Goal: Task Accomplishment & Management: Manage account settings

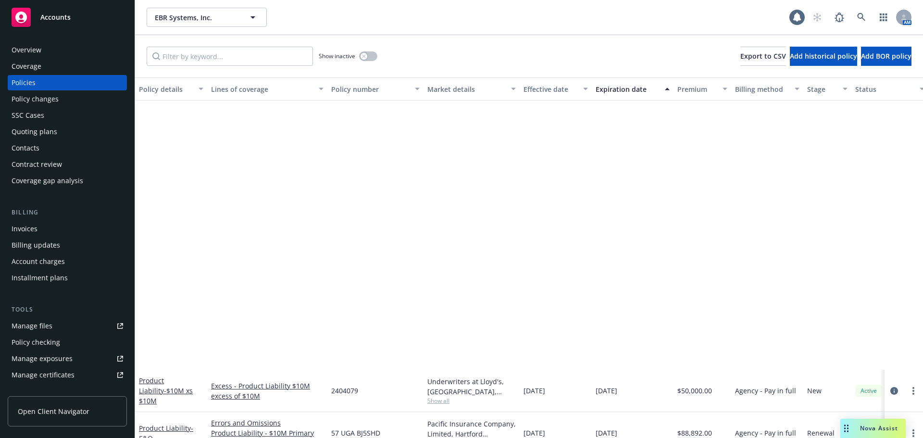
scroll to position [309, 0]
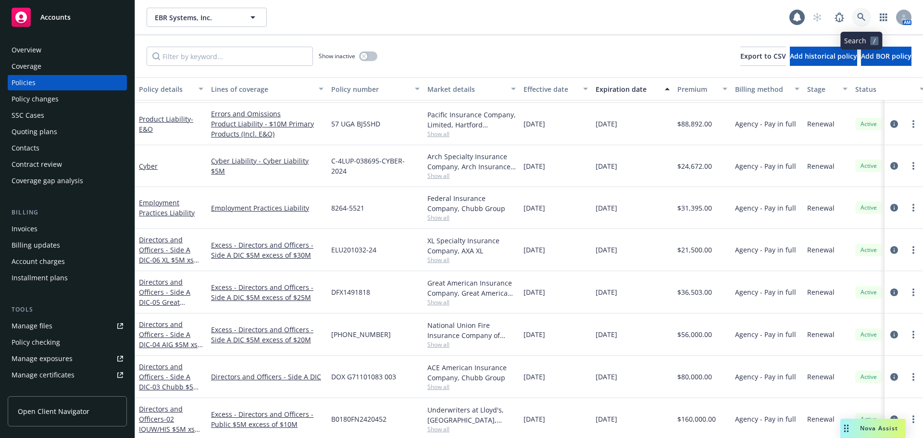
click at [862, 12] on link at bounding box center [861, 17] width 19 height 19
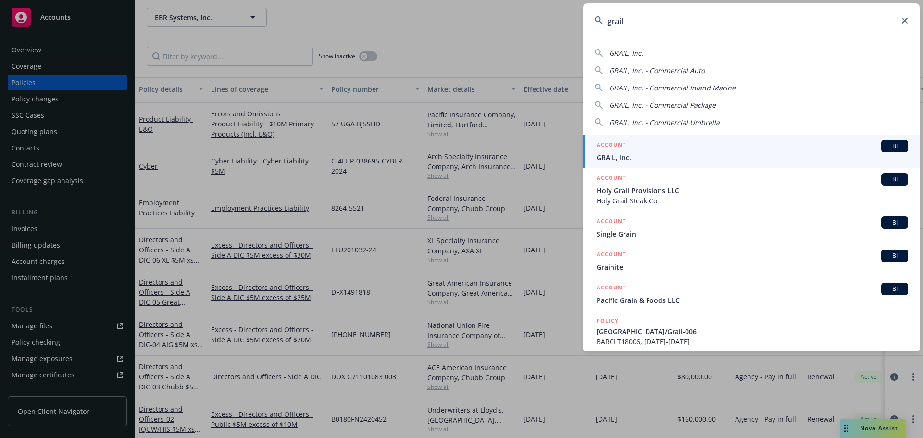
type input "grail"
click at [648, 147] on div "ACCOUNT BI" at bounding box center [753, 146] width 312 height 12
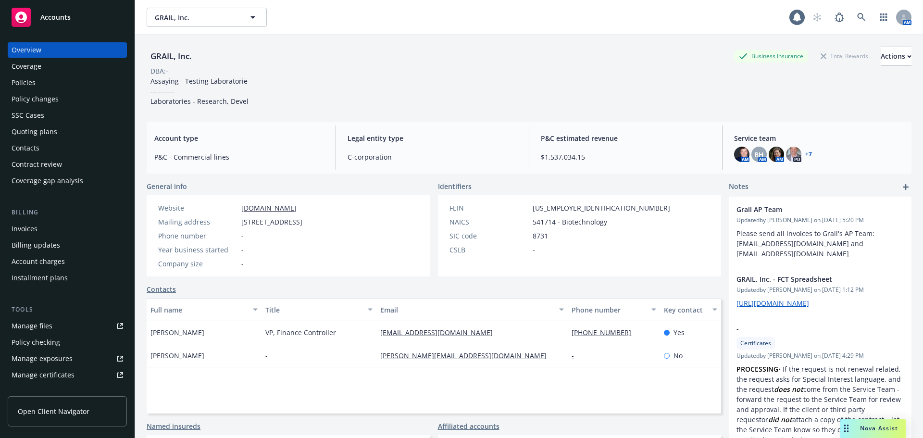
click at [870, 426] on span "Nova Assist" at bounding box center [879, 428] width 38 height 8
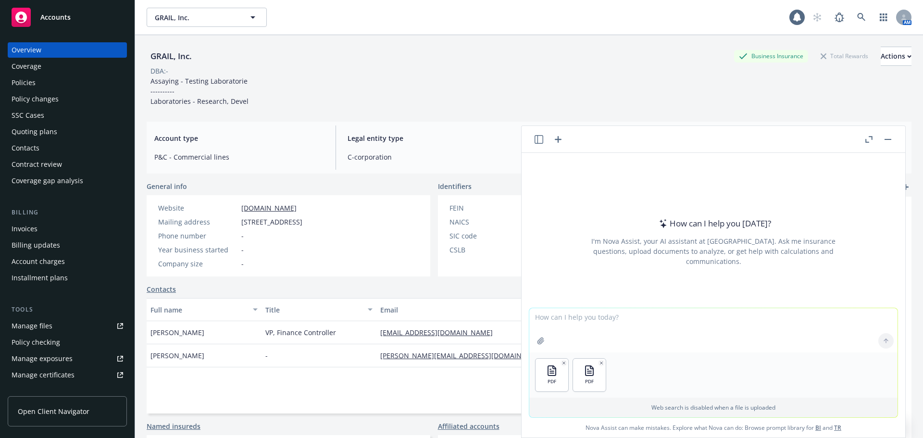
click at [565, 321] on textarea at bounding box center [713, 330] width 368 height 44
click at [575, 321] on textarea at bounding box center [713, 330] width 368 height 44
type textarea "p"
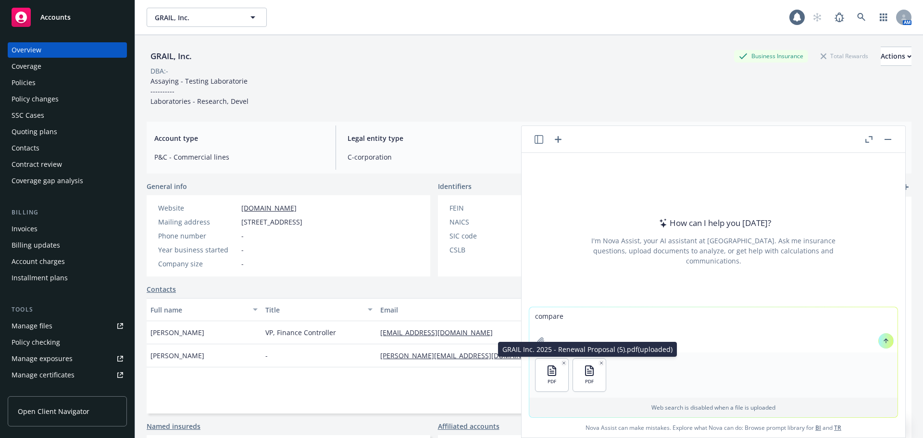
click at [582, 322] on textarea "compare" at bounding box center [713, 329] width 368 height 45
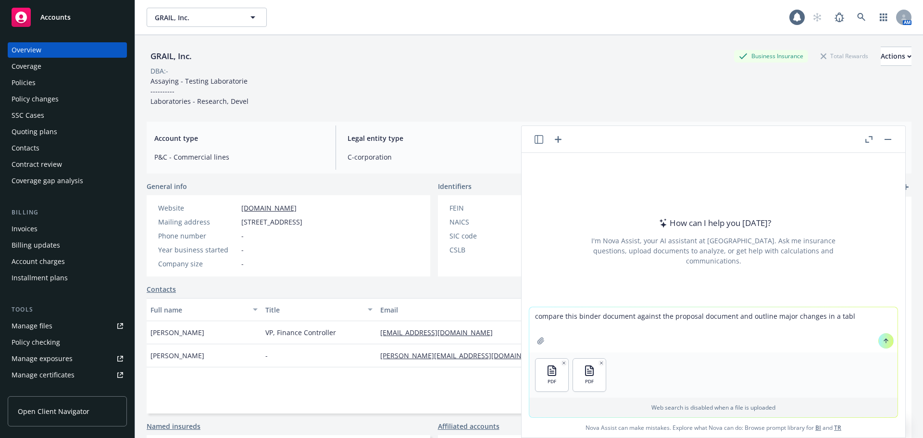
type textarea "compare this binder document against the proposal document and outline major ch…"
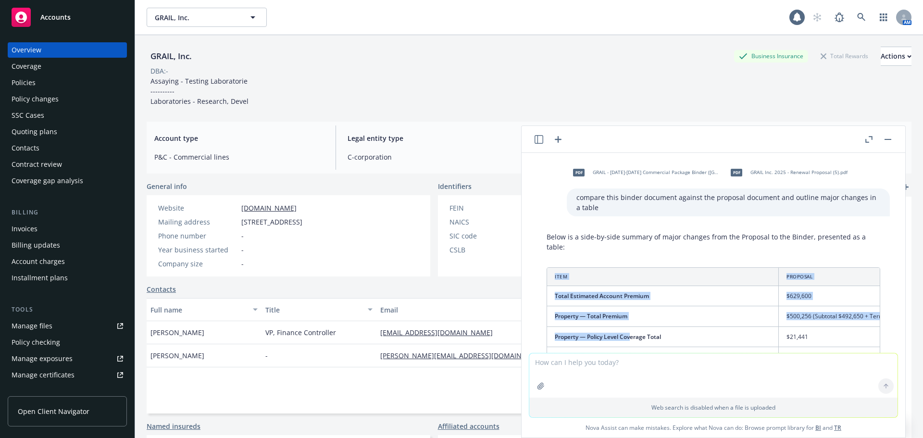
drag, startPoint x: 633, startPoint y: 333, endPoint x: 546, endPoint y: 335, distance: 86.6
click at [546, 335] on div "Below is a side-by-side summary of major changes from the Proposal to the Binde…" at bounding box center [713, 429] width 353 height 403
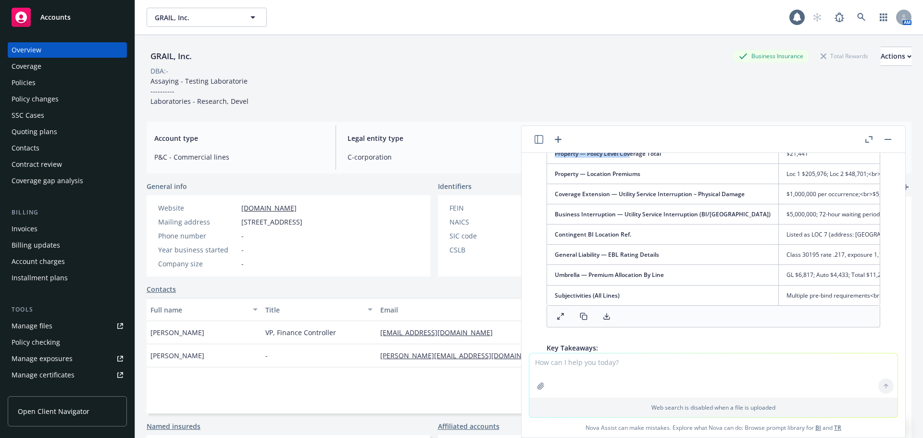
scroll to position [187, 0]
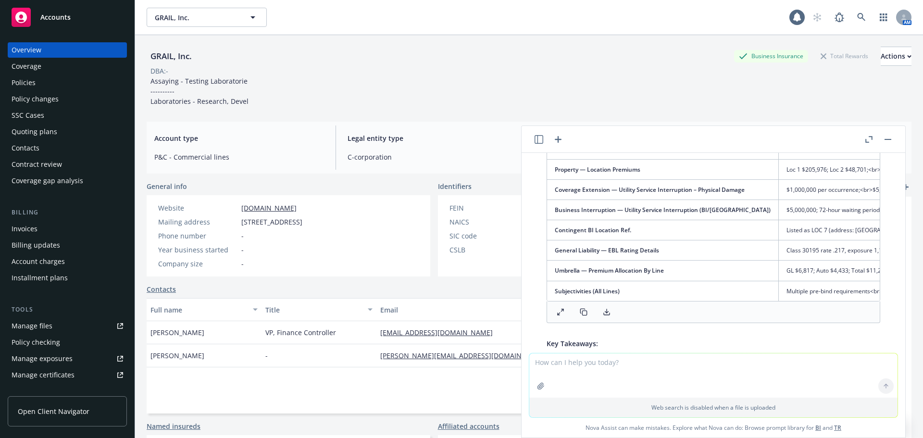
drag, startPoint x: 641, startPoint y: 309, endPoint x: 662, endPoint y: 309, distance: 21.2
click at [662, 309] on div at bounding box center [714, 312] width 334 height 22
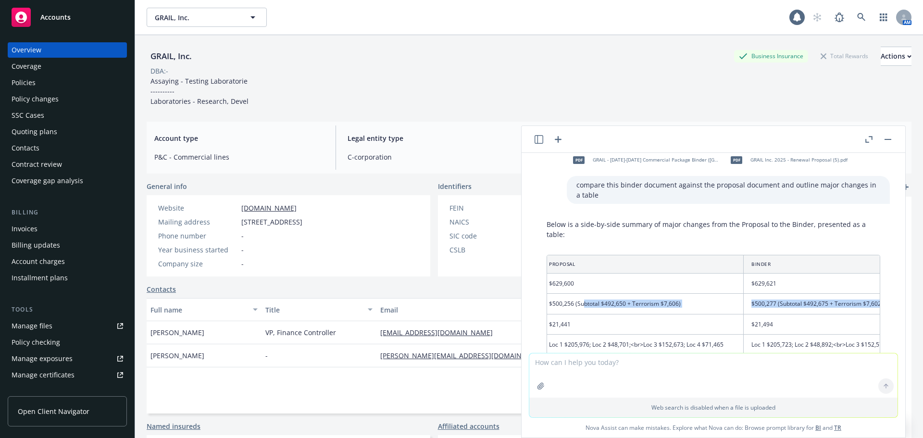
scroll to position [0, 0]
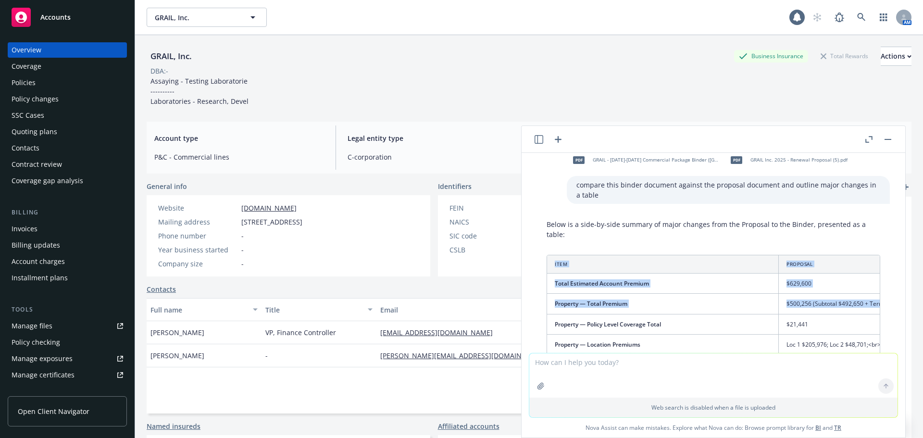
drag, startPoint x: 685, startPoint y: 311, endPoint x: 533, endPoint y: 312, distance: 151.9
click at [532, 312] on div "Below is a side-by-side summary of major changes from the Proposal to the Binde…" at bounding box center [713, 425] width 368 height 421
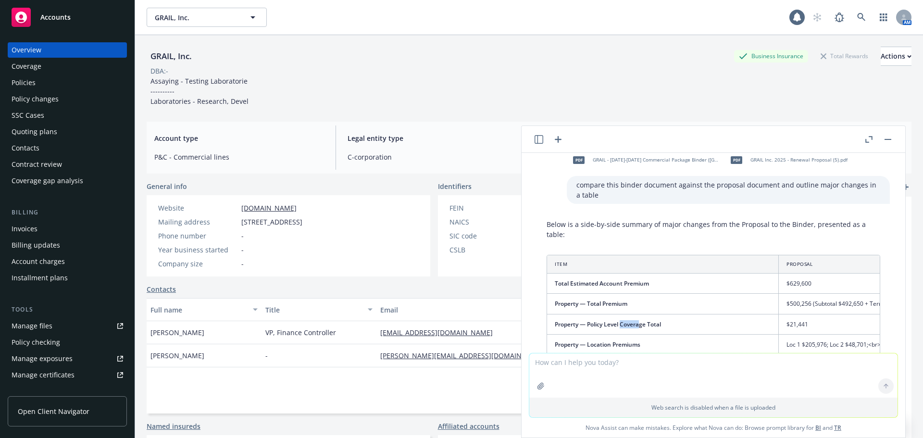
drag, startPoint x: 622, startPoint y: 323, endPoint x: 642, endPoint y: 327, distance: 21.2
click at [642, 328] on span "Property — Policy Level Coverage Total" at bounding box center [608, 324] width 106 height 8
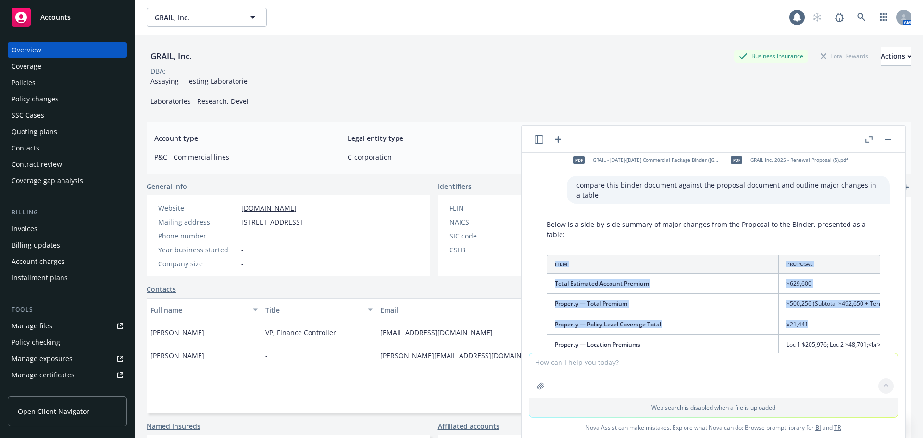
drag, startPoint x: 820, startPoint y: 331, endPoint x: 529, endPoint y: 329, distance: 290.4
click at [529, 329] on div "Below is a side-by-side summary of major changes from the Proposal to the Binde…" at bounding box center [713, 425] width 368 height 421
click at [779, 324] on td "$21,441" at bounding box center [880, 324] width 202 height 20
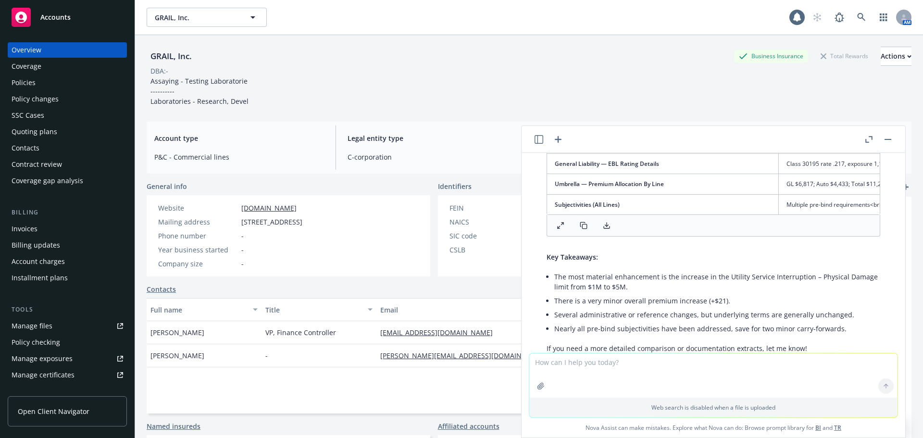
scroll to position [326, 0]
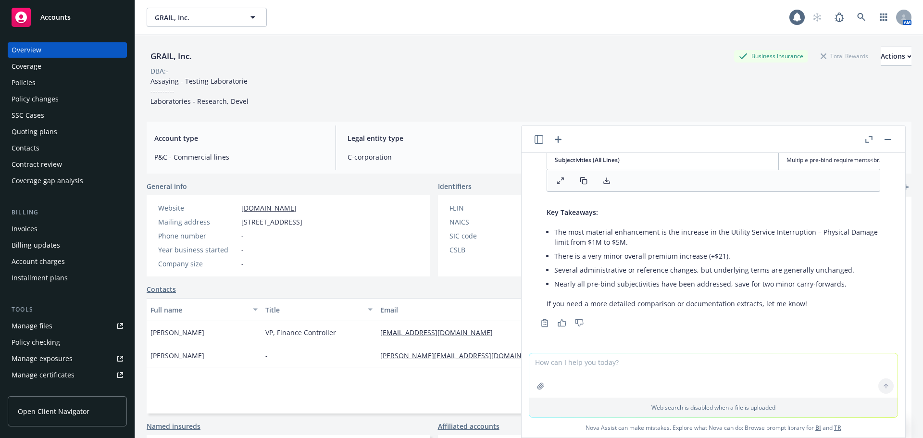
click at [566, 323] on div "button" at bounding box center [562, 322] width 11 height 9
click at [545, 325] on icon "Copy to clipboard" at bounding box center [544, 323] width 9 height 9
click at [548, 365] on textarea at bounding box center [713, 375] width 368 height 44
type textarea "can you produce this table as a pdf?"
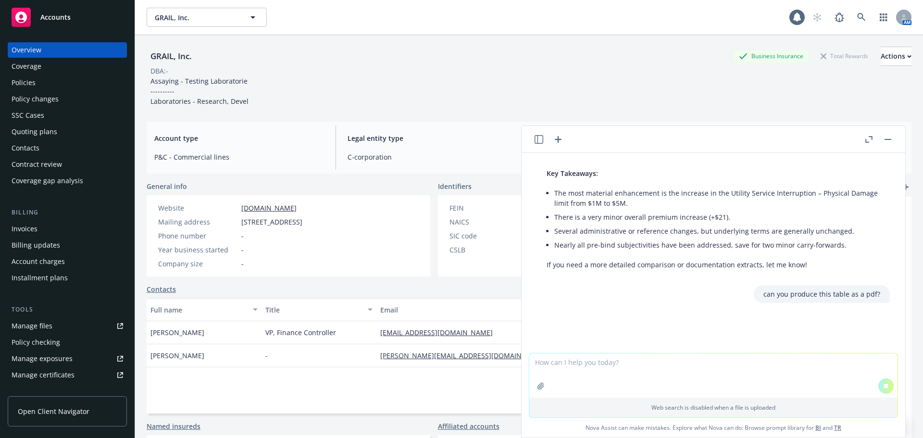
scroll to position [371, 0]
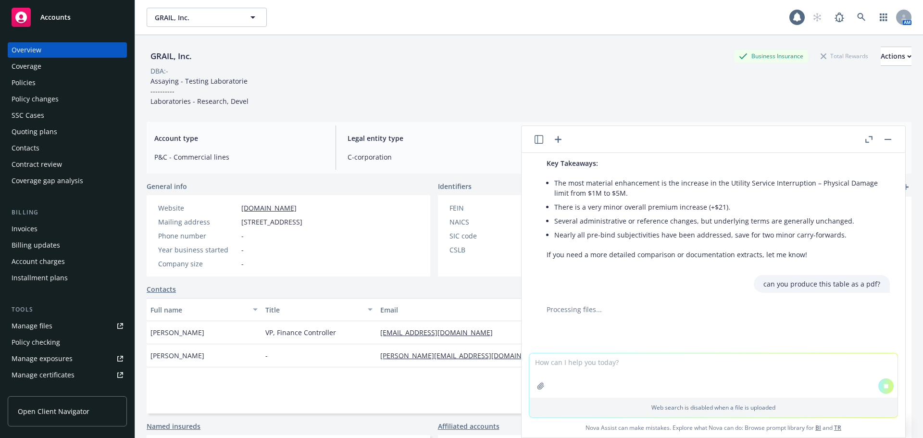
click at [55, 77] on div "Policies" at bounding box center [68, 82] width 112 height 15
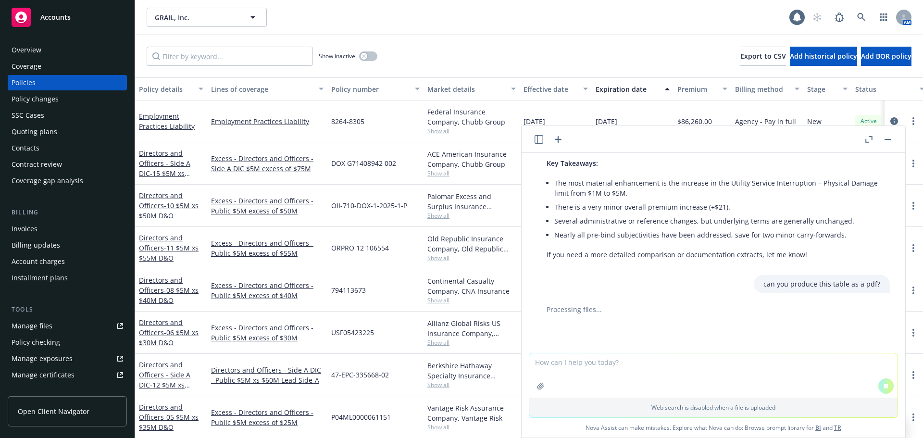
click at [889, 141] on button "button" at bounding box center [888, 140] width 12 height 12
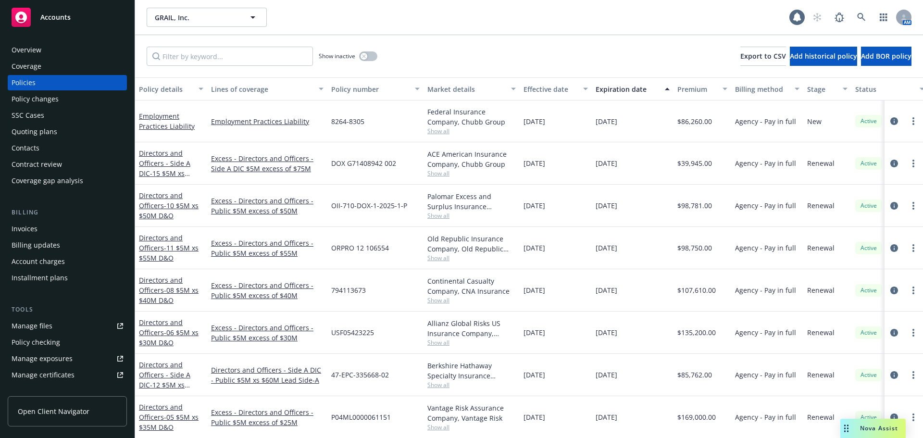
click at [14, 47] on div "Overview" at bounding box center [27, 49] width 30 height 15
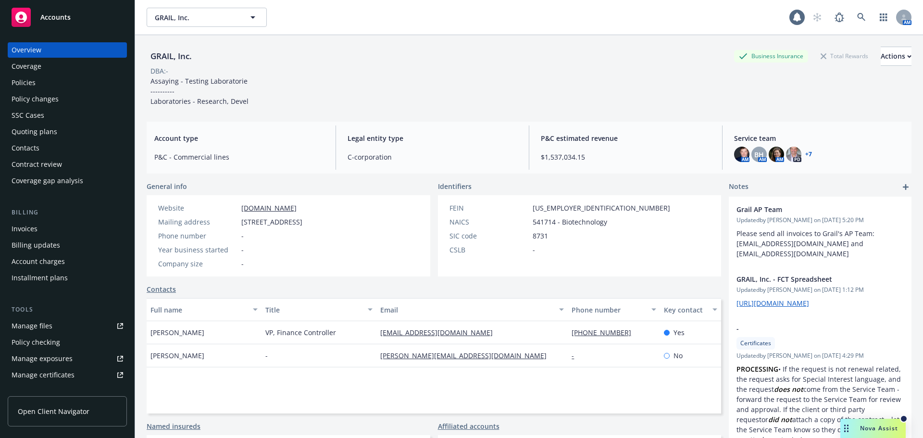
click at [855, 427] on div "Nova Assist" at bounding box center [878, 428] width 53 height 8
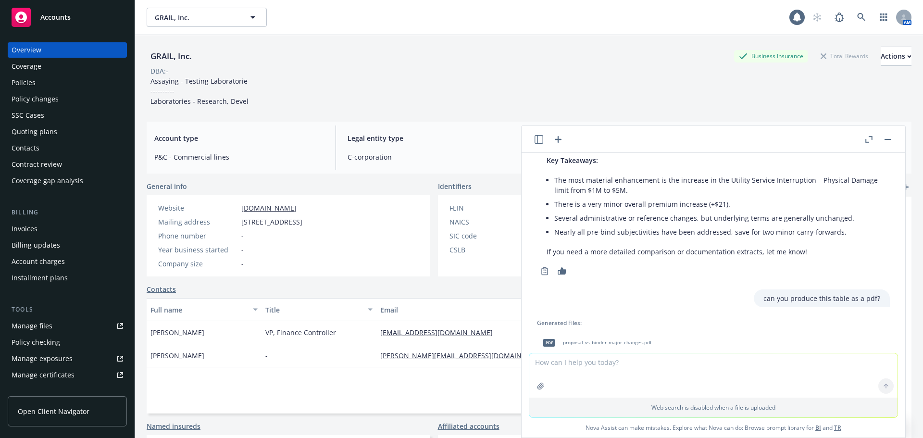
click at [550, 368] on textarea at bounding box center [713, 375] width 368 height 44
type textarea "t"
type textarea "what goes the company grail inc do?"
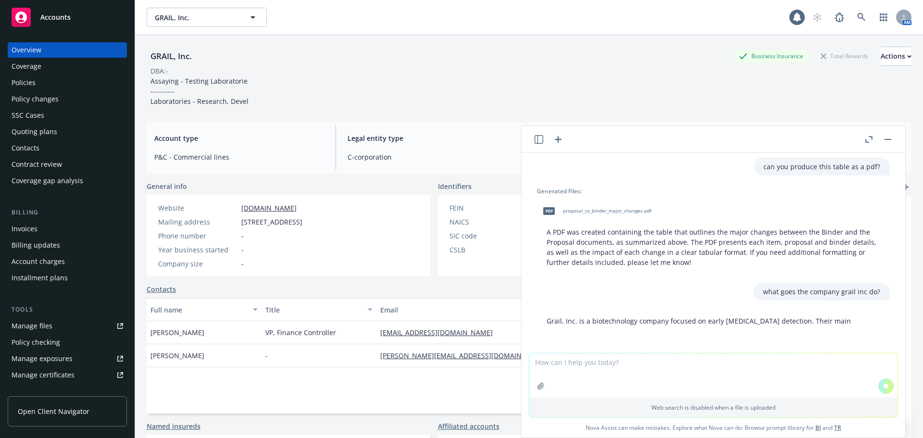
scroll to position [496, 0]
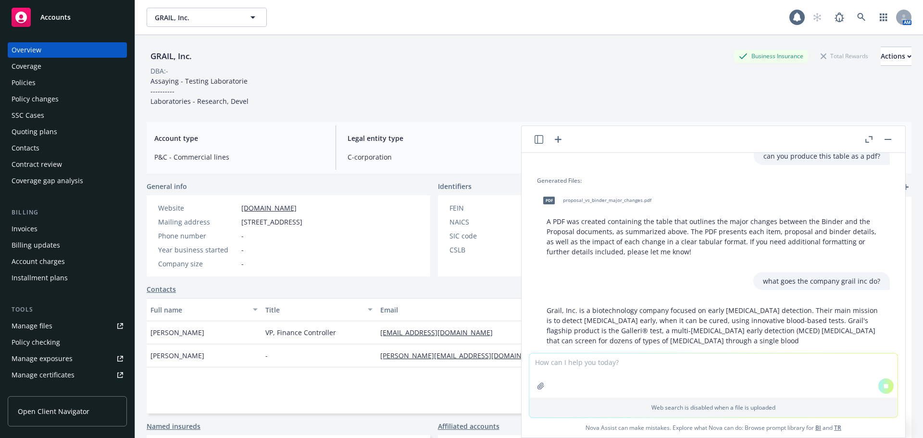
click at [594, 202] on div "pdf proposal_vs_binder_major_changes.pdf" at bounding box center [595, 200] width 116 height 24
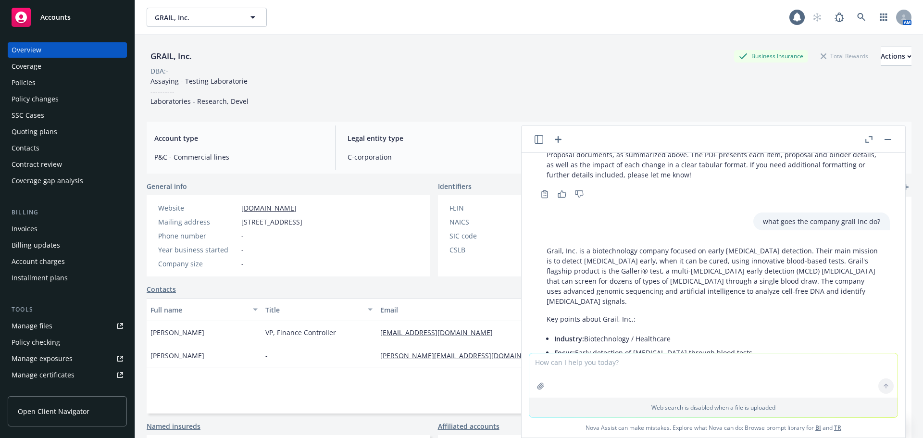
scroll to position [595, 0]
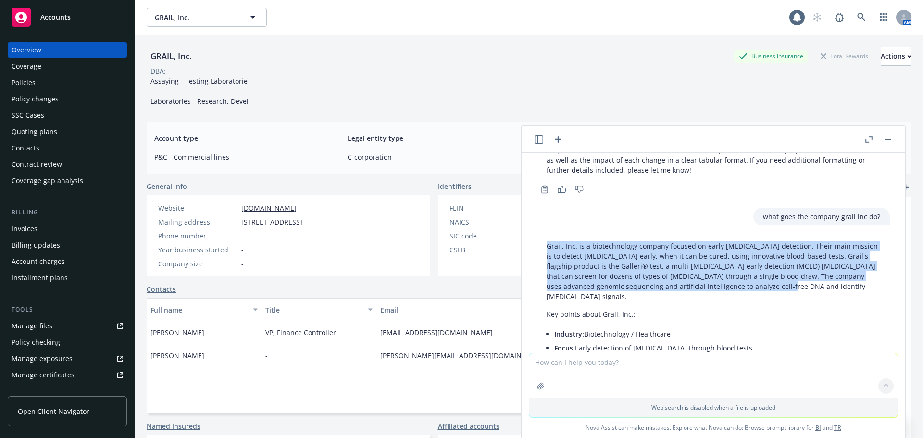
drag, startPoint x: 781, startPoint y: 293, endPoint x: 542, endPoint y: 254, distance: 242.1
click at [542, 254] on div "Grail, Inc. is a biotechnology company focused on early cancer detection. Their…" at bounding box center [713, 337] width 353 height 201
copy p "Grail, Inc. is a biotechnology company focused on early [MEDICAL_DATA] detectio…"
click at [881, 56] on div "Actions" at bounding box center [896, 56] width 31 height 18
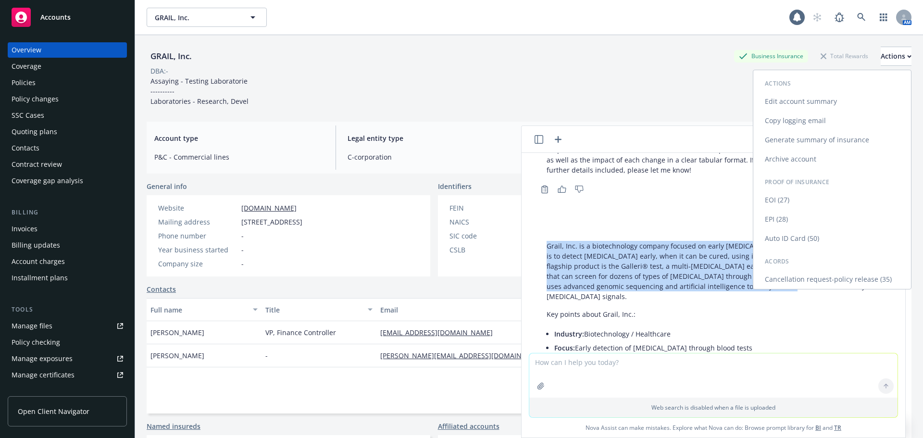
click at [796, 106] on link "Edit account summary" at bounding box center [832, 101] width 158 height 19
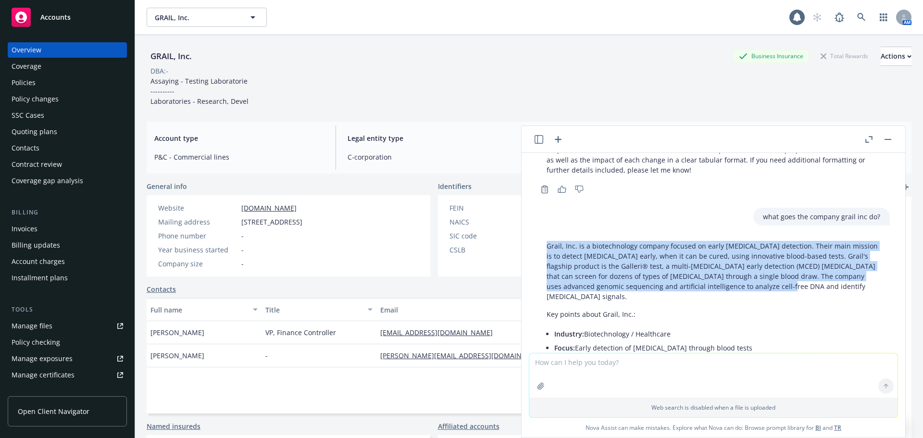
select select "US"
select select "C-corporation"
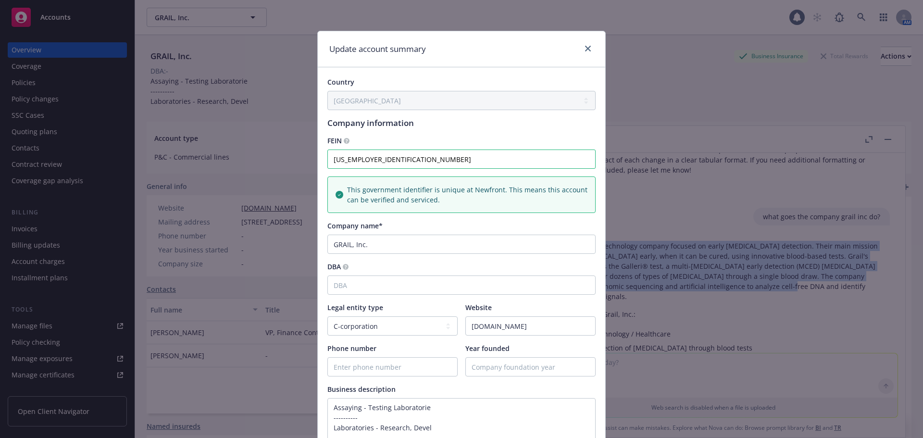
scroll to position [334, 0]
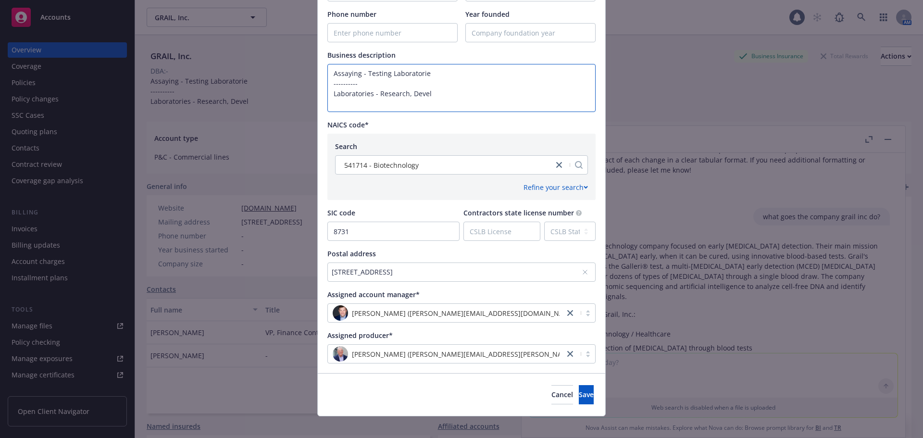
drag, startPoint x: 441, startPoint y: 98, endPoint x: 259, endPoint y: 42, distance: 190.5
click at [260, 43] on div "Update account summary Country Afghanistan Albania Algeria American Samoa Andor…" at bounding box center [461, 219] width 923 height 438
paste textarea "Grail, Inc. is a biotechnology company focused on early [MEDICAL_DATA] detectio…"
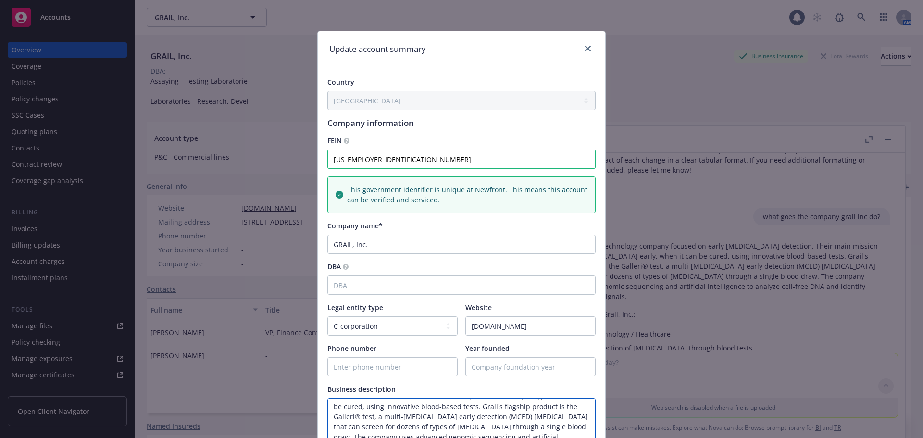
scroll to position [343, 0]
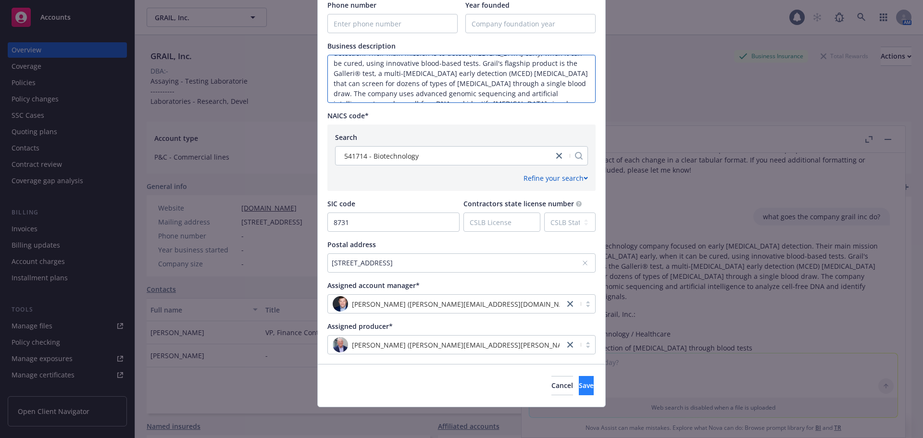
type textarea "Grail, Inc. is a biotechnology company focused on early [MEDICAL_DATA] detectio…"
click at [579, 384] on button "Save" at bounding box center [586, 385] width 15 height 19
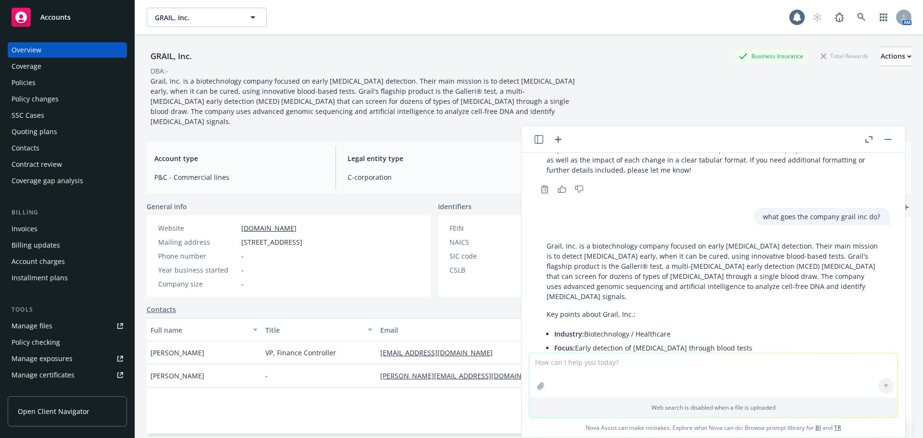
scroll to position [718, 0]
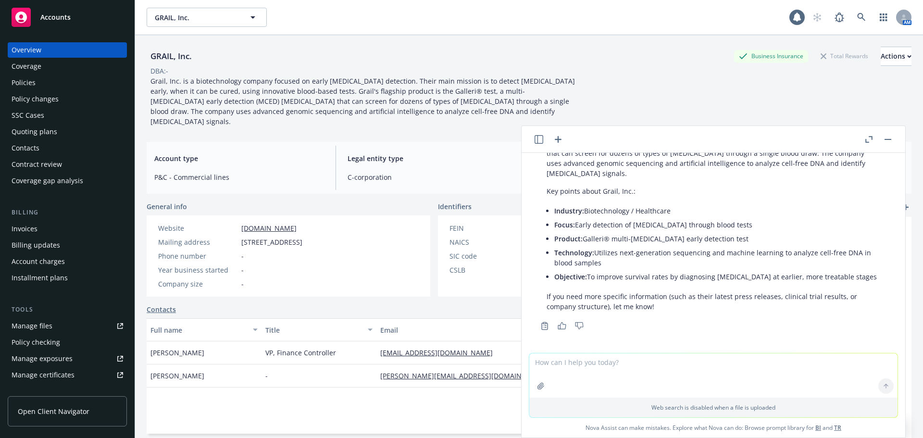
click at [885, 139] on rect "button" at bounding box center [888, 139] width 7 height 1
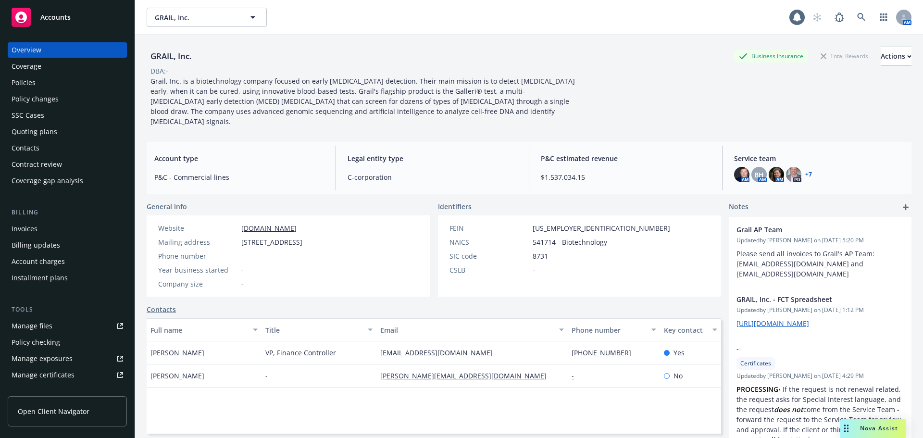
click at [32, 130] on div "Quoting plans" at bounding box center [35, 131] width 46 height 15
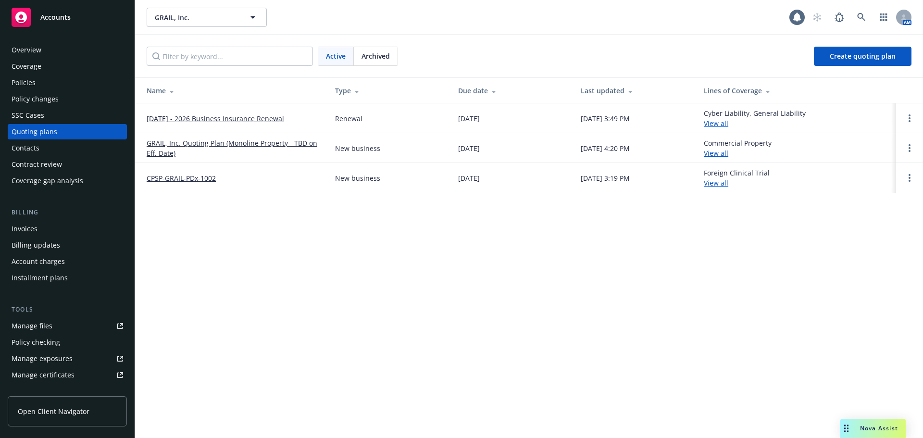
click at [196, 115] on link "09/01/2025 - 2026 Business Insurance Renewal" at bounding box center [215, 118] width 137 height 10
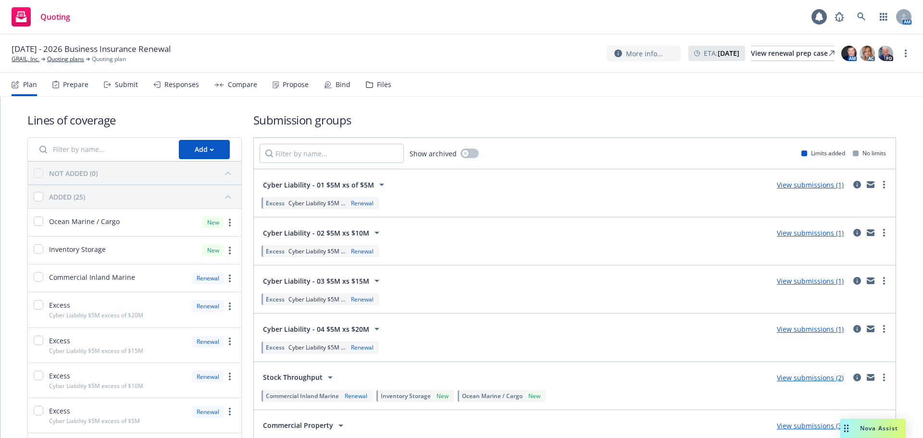
click at [366, 83] on icon at bounding box center [369, 85] width 6 height 6
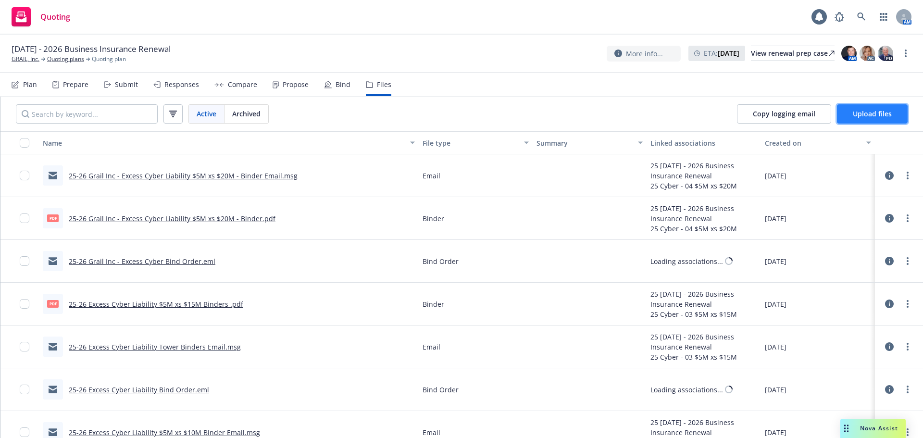
click at [869, 114] on span "Upload files" at bounding box center [872, 113] width 39 height 9
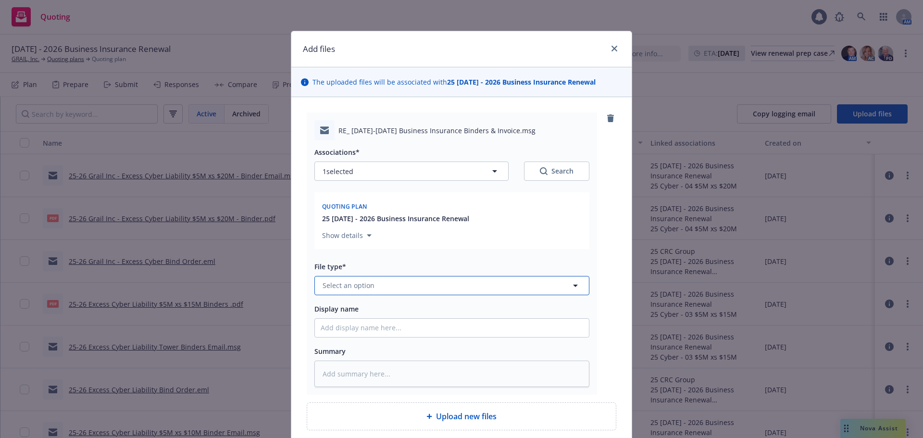
click at [374, 280] on button "Select an option" at bounding box center [451, 285] width 275 height 19
type input "email"
click at [369, 256] on div "Email" at bounding box center [452, 259] width 262 height 14
type textarea "x"
click at [347, 370] on textarea at bounding box center [451, 374] width 275 height 26
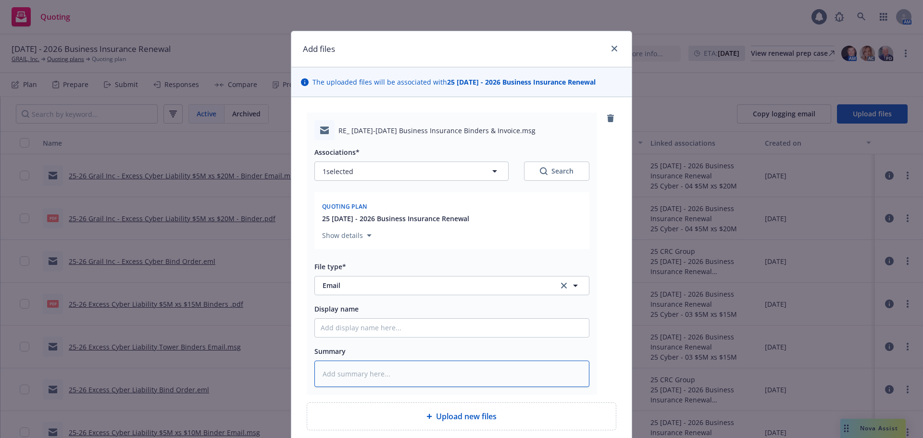
type textarea "B"
type textarea "x"
type textarea "Bi"
type textarea "x"
type textarea "Bin"
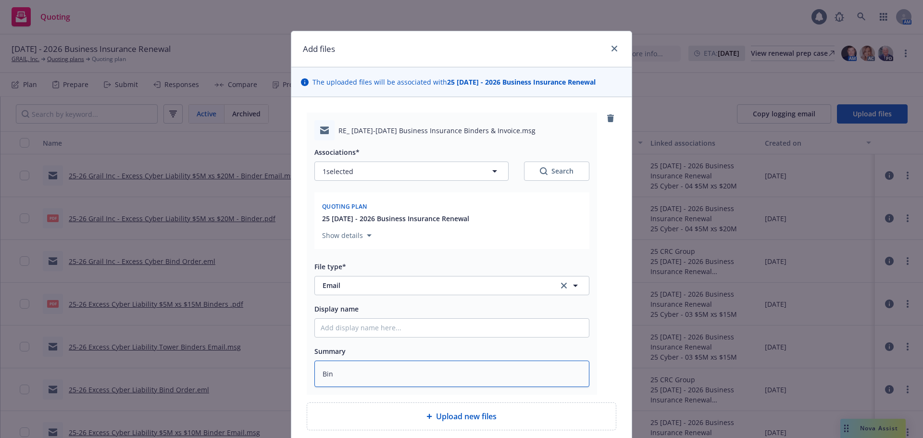
type textarea "x"
type textarea "Bind"
type textarea "x"
type textarea "Binde"
type textarea "x"
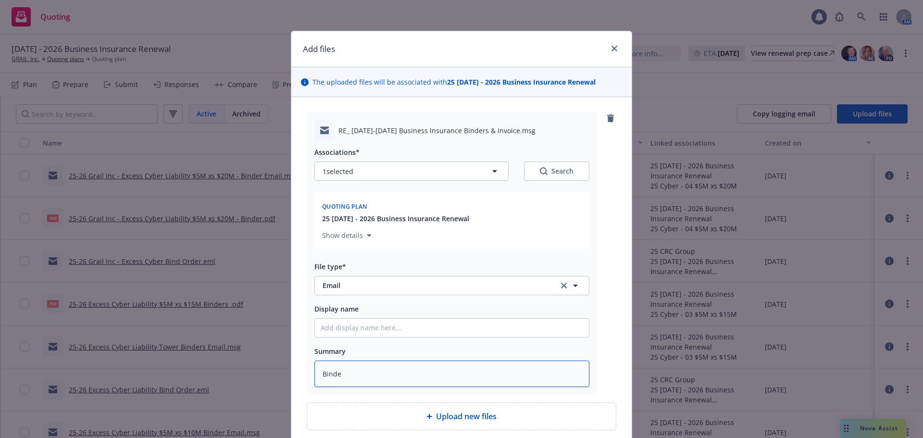
type textarea "Binder"
type textarea "x"
type textarea "Binders"
type textarea "x"
type textarea "Binders"
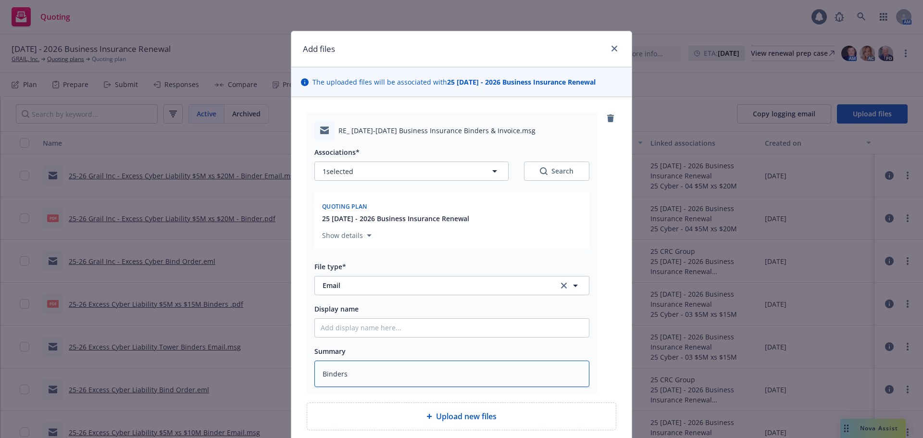
type textarea "x"
type textarea "Binders &"
type textarea "x"
type textarea "Binders &"
type textarea "x"
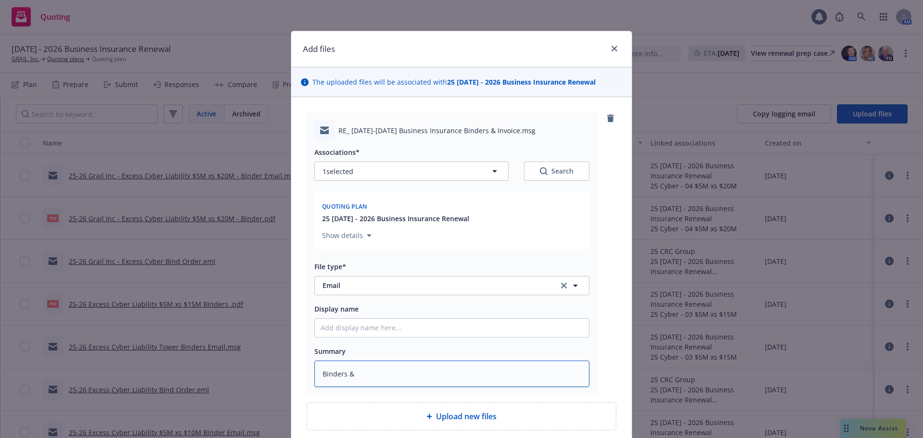
type textarea "Binders & I"
type textarea "x"
type textarea "Binders & In"
type textarea "x"
type textarea "Binders & Inv"
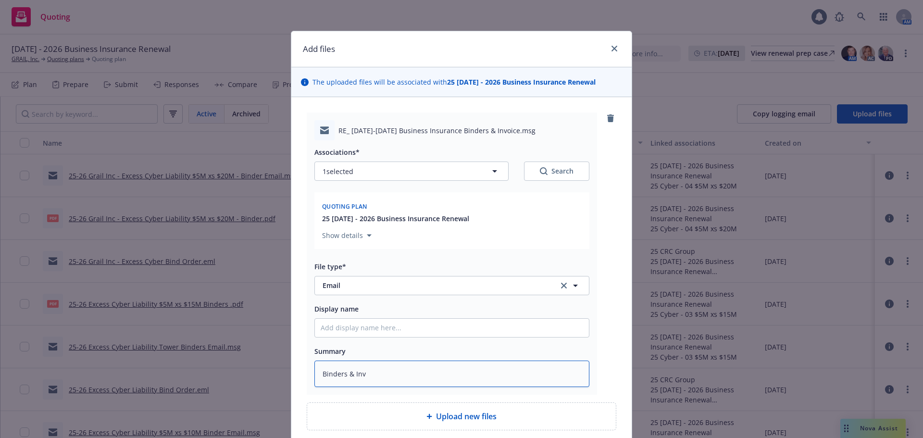
type textarea "x"
type textarea "Binders & Invo"
type textarea "x"
type textarea "Binders & Invoi"
type textarea "x"
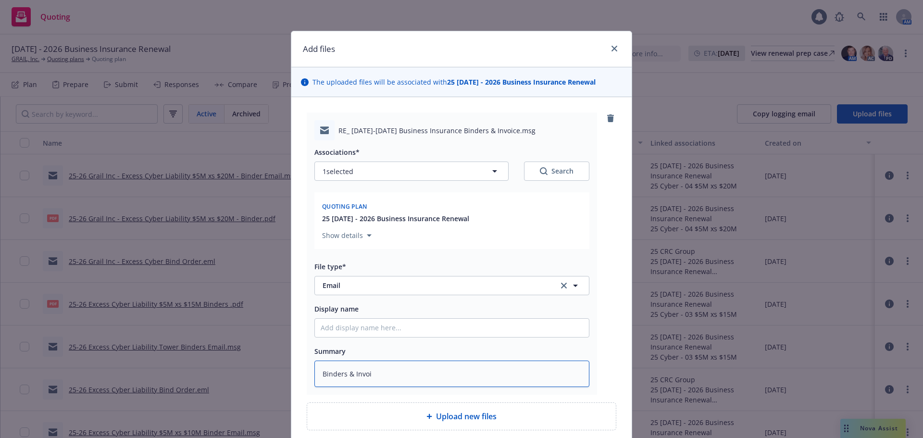
type textarea "Binders & Invoic"
type textarea "x"
type textarea "Binders & Invoice"
type textarea "x"
type textarea "Binders & Invoices"
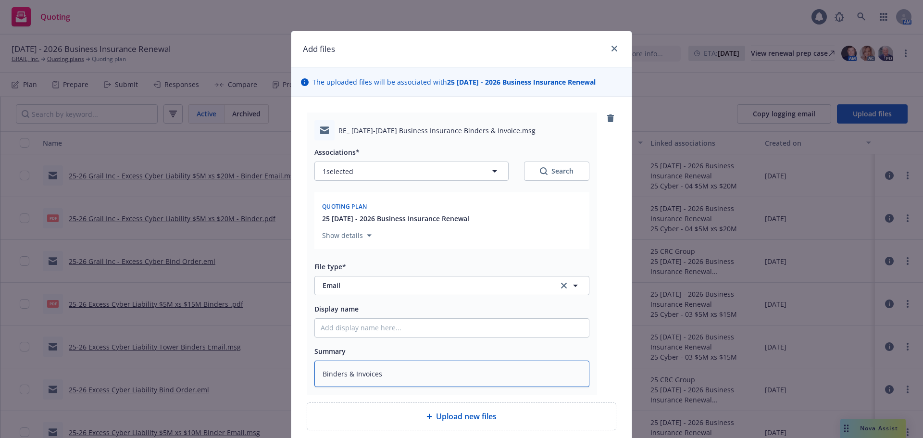
type textarea "x"
type textarea "Binders & Invoices"
type textarea "x"
type textarea "Binders & Invoices E"
type textarea "x"
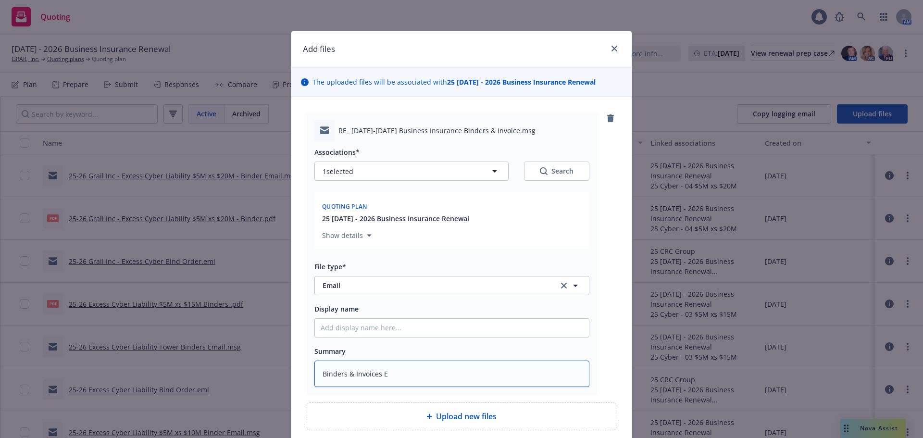
type textarea "Binders & Invoices Em"
type textarea "x"
type textarea "Binders & Invoices Ema"
type textarea "x"
type textarea "Binders & Invoices Emai"
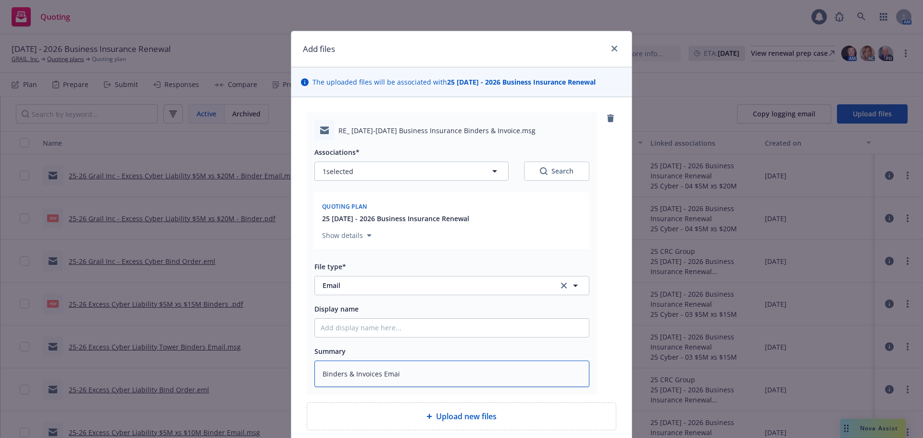
type textarea "x"
type textarea "Binders & Invoices Email"
type textarea "x"
type textarea "Binders & Invoices Emaile"
type textarea "x"
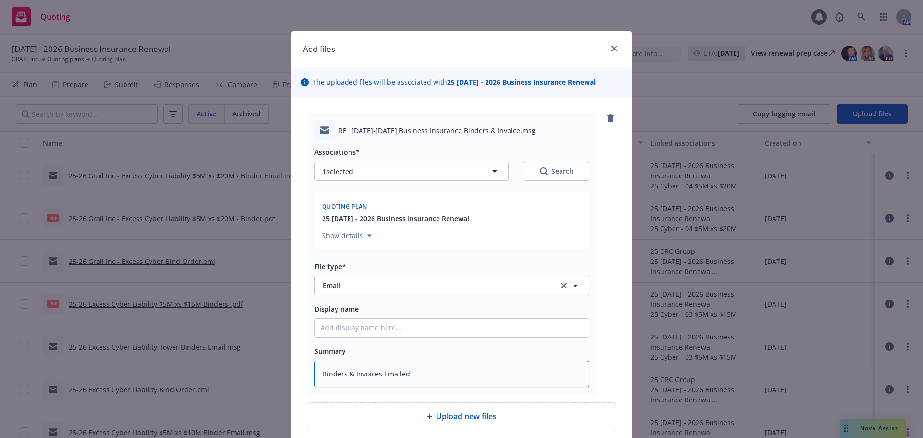
type textarea "Binders & Invoices Emailed"
type textarea "x"
type textarea "Binders & Invoices Emailed t"
type textarea "x"
type textarea "Binders & Invoices Emailed to"
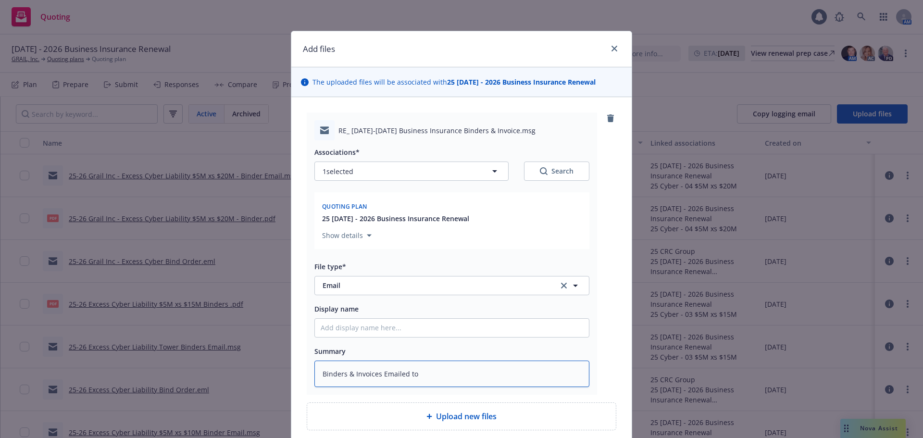
type textarea "x"
type textarea "Binders & Invoices Emailed to"
type textarea "x"
type textarea "Binders & Invoices Emailed to I"
type textarea "x"
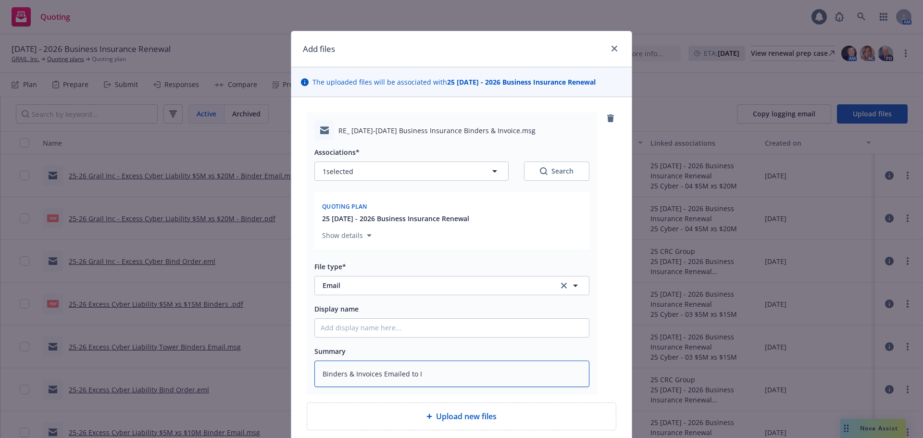
type textarea "Binders & Invoices Emailed to In"
type textarea "x"
type textarea "Binders & Invoices Emailed to Ins"
type textarea "x"
type textarea "Binders & Invoices Emailed to Insur"
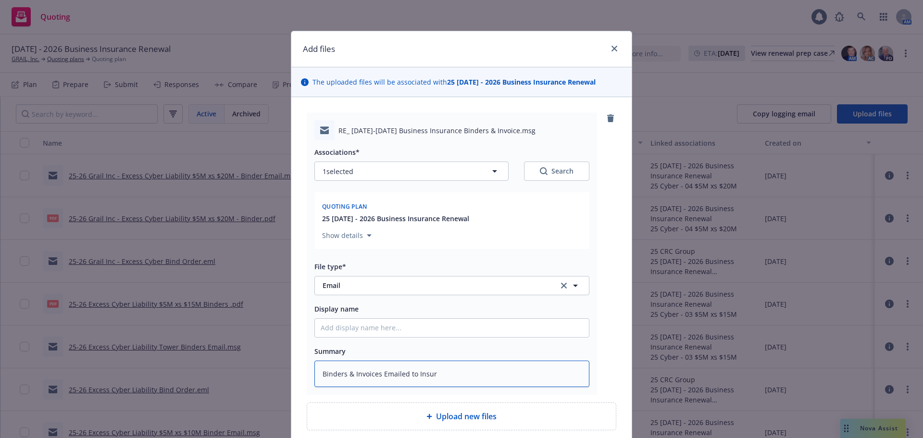
type textarea "x"
type textarea "Binders & Invoices Emailed to Insure"
type textarea "x"
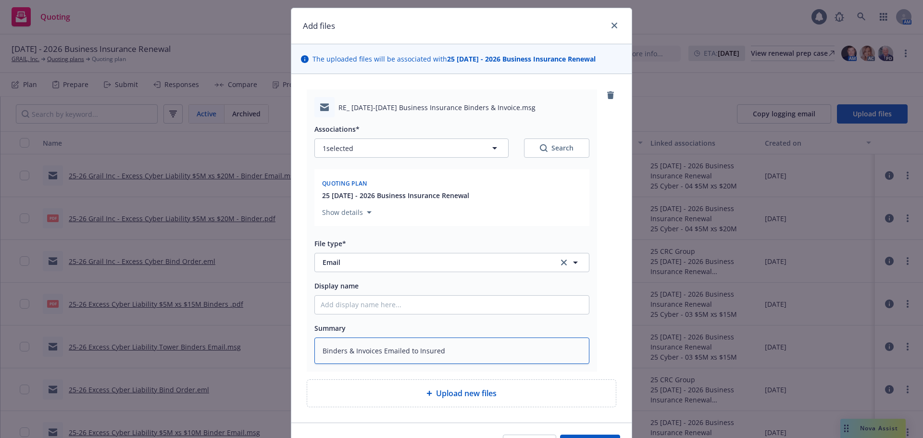
scroll to position [82, 0]
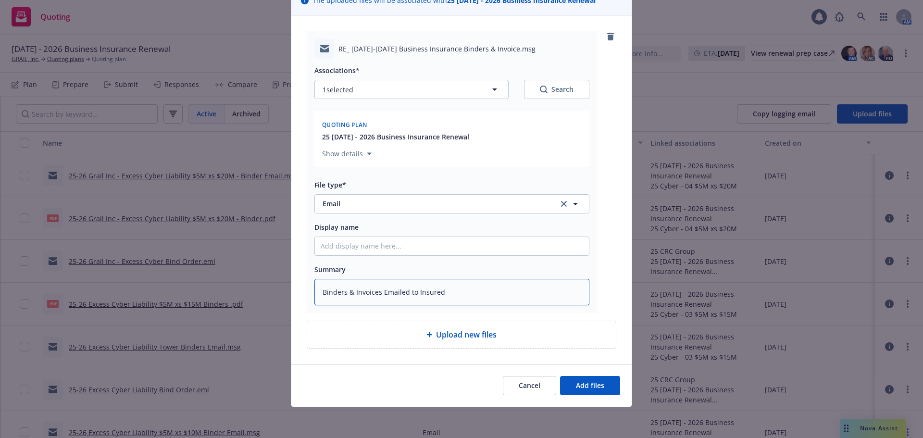
type textarea "Binders & Invoices Emailed to Insured"
type textarea "x"
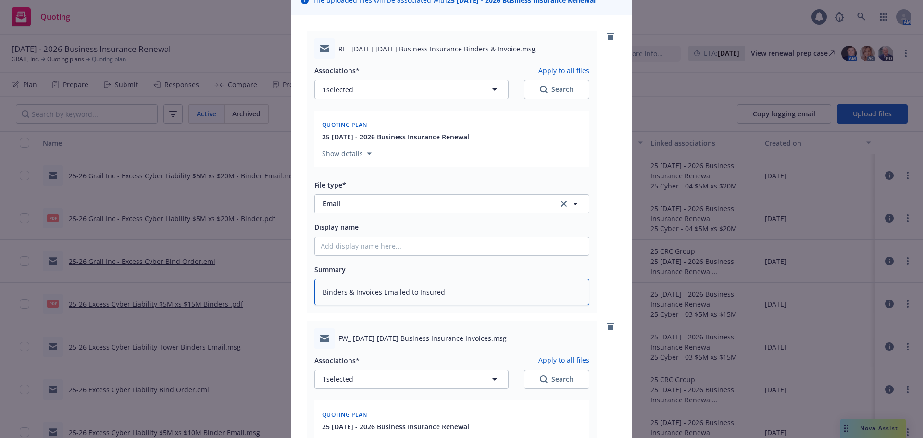
scroll to position [371, 0]
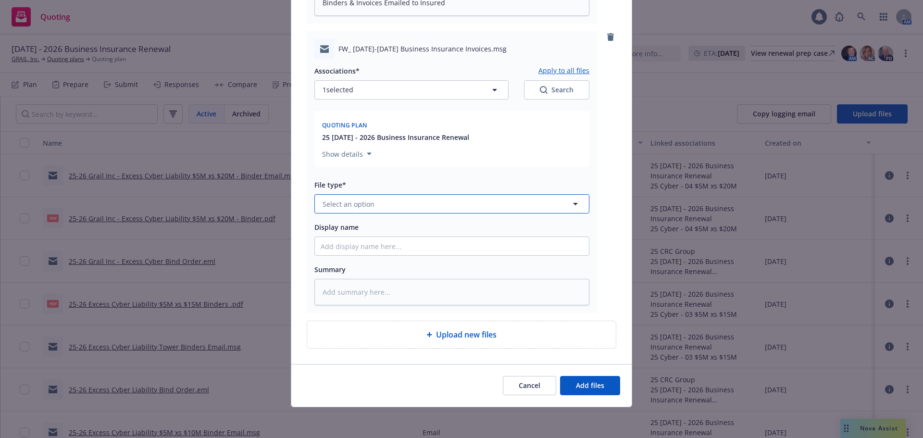
click at [346, 204] on span "Select an option" at bounding box center [349, 204] width 52 height 10
type input "email"
click at [347, 223] on div "Email" at bounding box center [452, 230] width 274 height 25
click at [345, 290] on textarea at bounding box center [451, 292] width 275 height 26
type textarea "x"
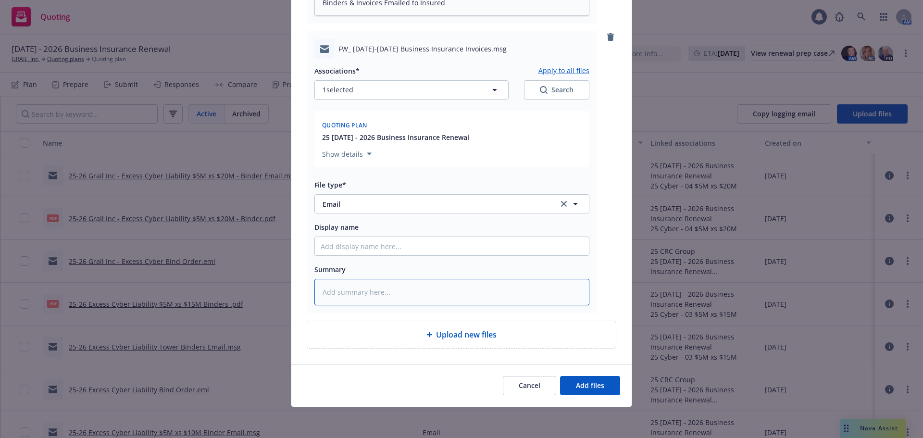
type textarea "D"
type textarea "x"
type textarea "DP"
type textarea "x"
type textarea "DP"
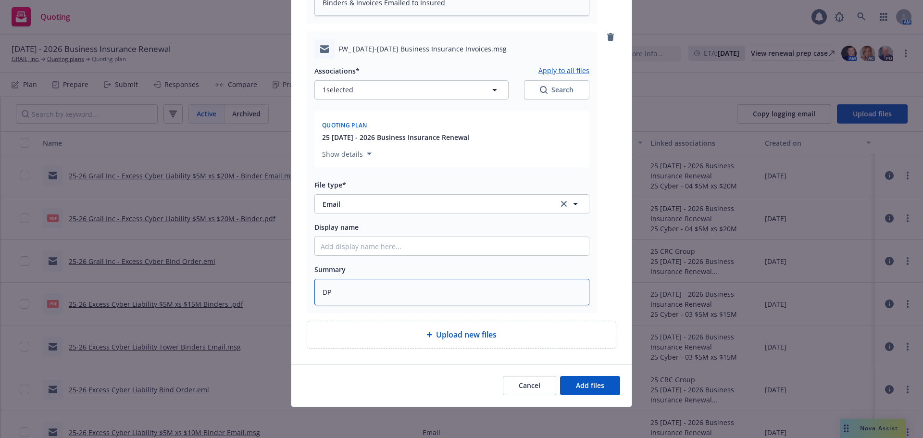
type textarea "x"
type textarea "DP I"
type textarea "x"
type textarea "DP In"
type textarea "x"
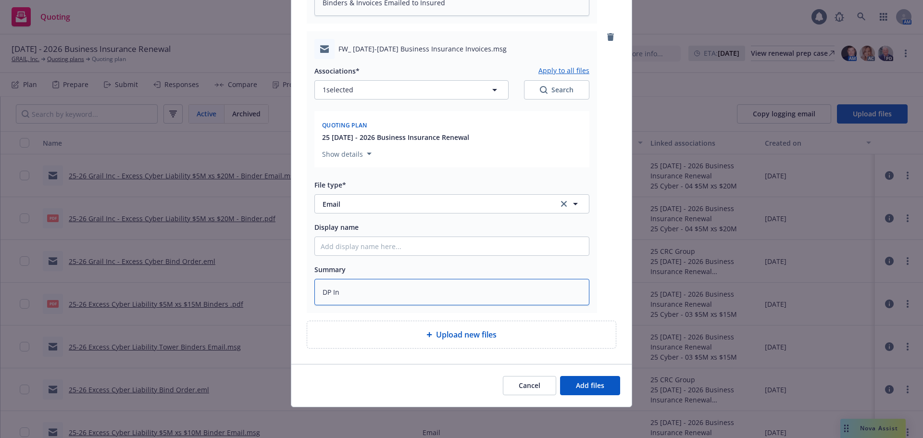
type textarea "DP Inv"
type textarea "x"
type textarea "DP Invo"
type textarea "x"
type textarea "DP Invoi"
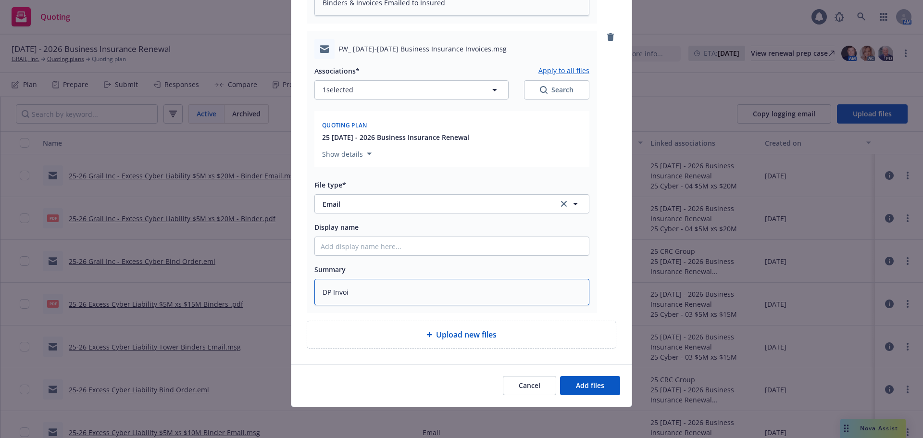
type textarea "x"
type textarea "DP Invoic"
type textarea "x"
type textarea "DP Invoice"
type textarea "x"
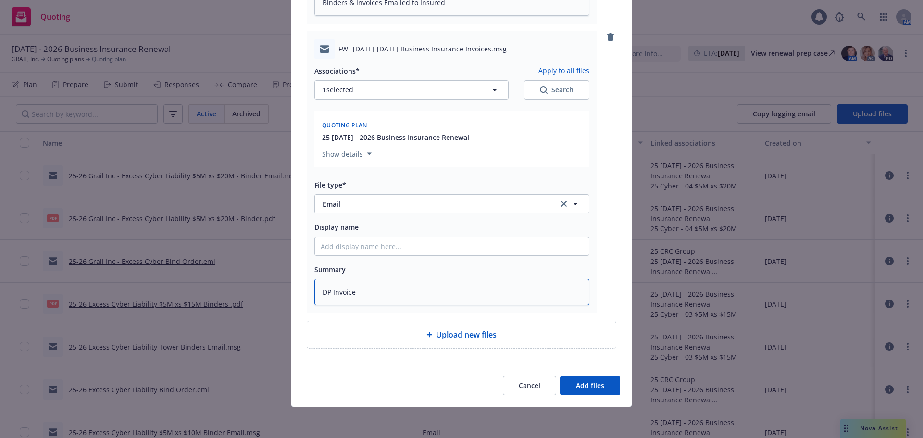
type textarea "DP Invoice t"
type textarea "x"
type textarea "DP Invoice to"
type textarea "x"
type textarea "DP Invoice to A"
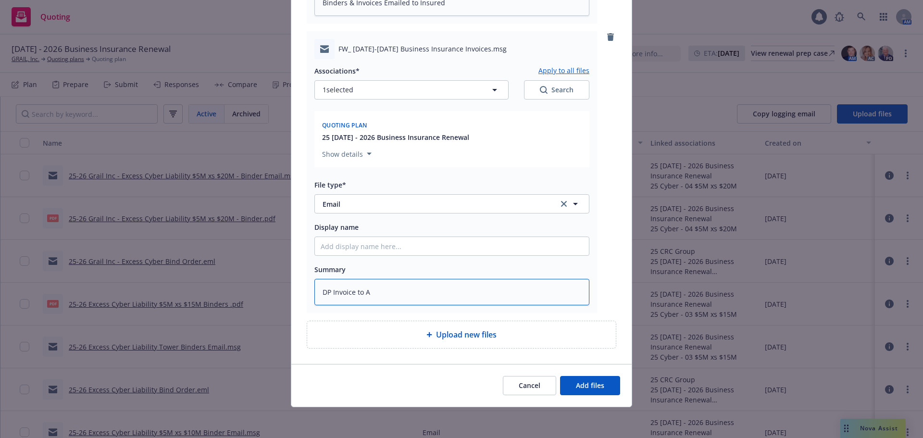
type textarea "x"
type textarea "DP Invoice to AP"
click at [588, 390] on button "Add files" at bounding box center [590, 385] width 60 height 19
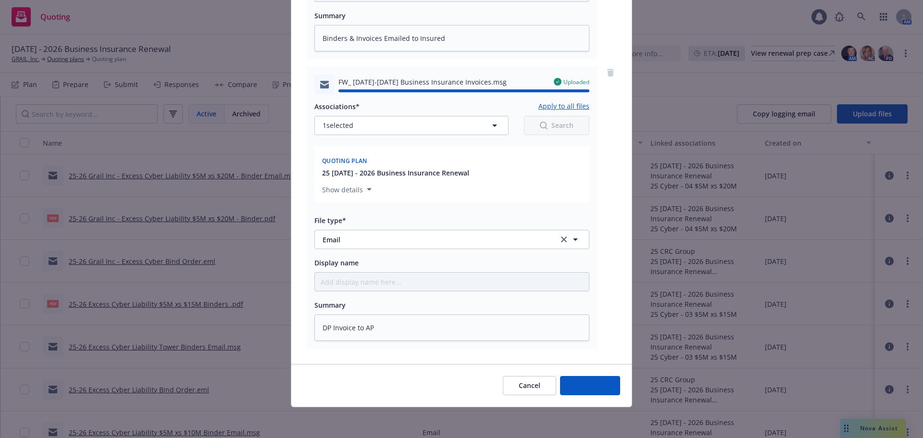
type textarea "x"
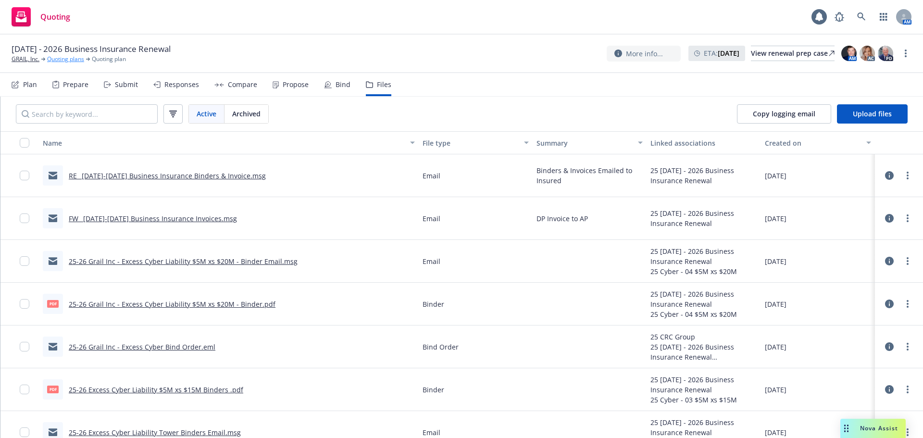
click at [77, 60] on link "Quoting plans" at bounding box center [65, 59] width 37 height 9
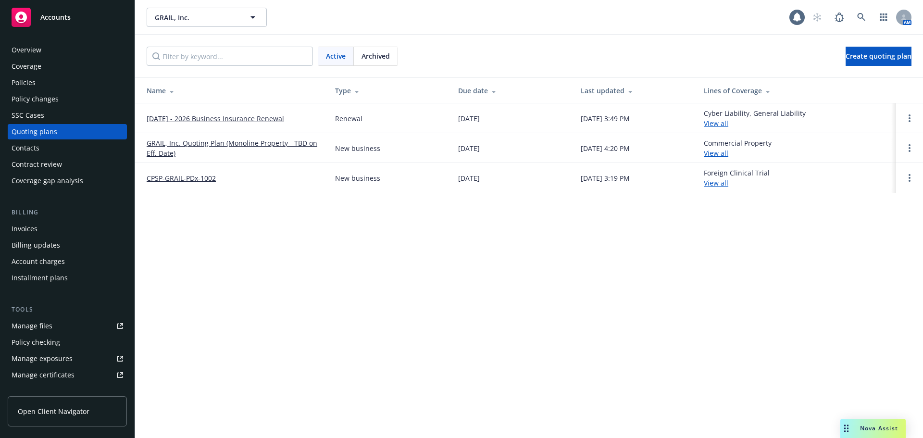
click at [203, 142] on link "GRAIL, Inc. Quoting Plan (Monoline Property - TBD on Eff. Date)" at bounding box center [233, 148] width 173 height 20
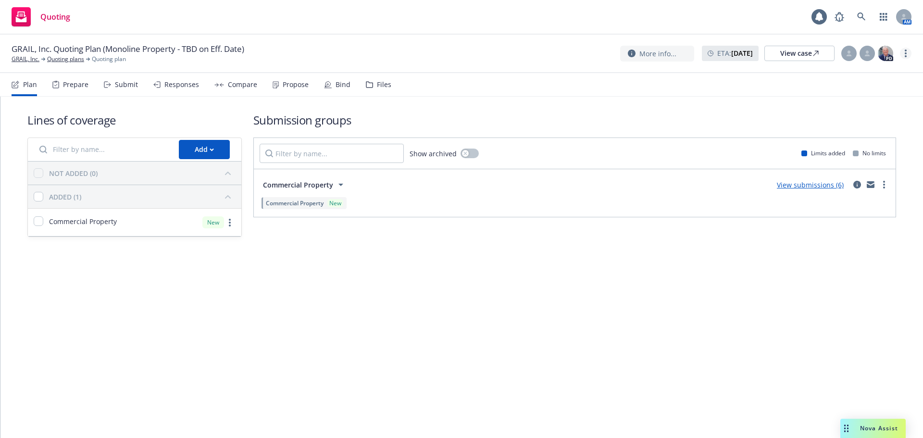
click at [906, 54] on icon "more" at bounding box center [906, 54] width 2 height 8
click at [855, 144] on link "Archive quoting plan" at bounding box center [857, 149] width 107 height 19
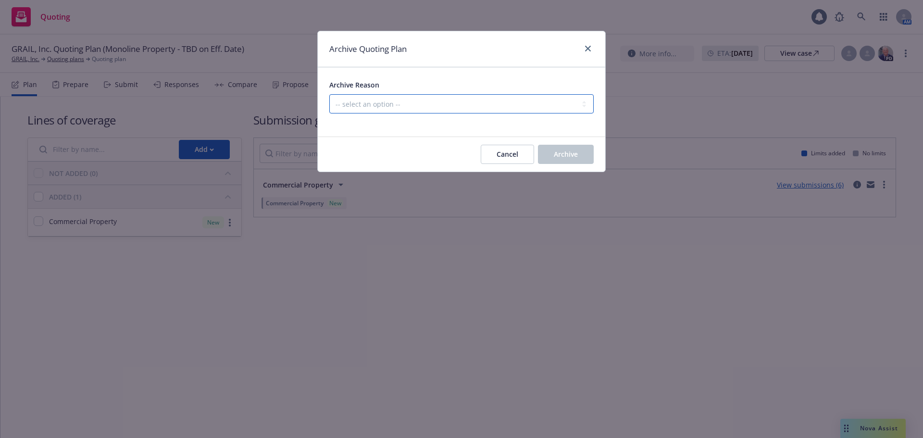
click at [401, 97] on select "-- select an option -- Created by error Duplicate New business opportunity lost…" at bounding box center [461, 103] width 264 height 19
select select "ARCHIVED_DUPLICATE"
click at [329, 94] on select "-- select an option -- Created by error Duplicate New business opportunity lost…" at bounding box center [461, 103] width 264 height 19
click at [577, 156] on span "Archive" at bounding box center [566, 154] width 24 height 9
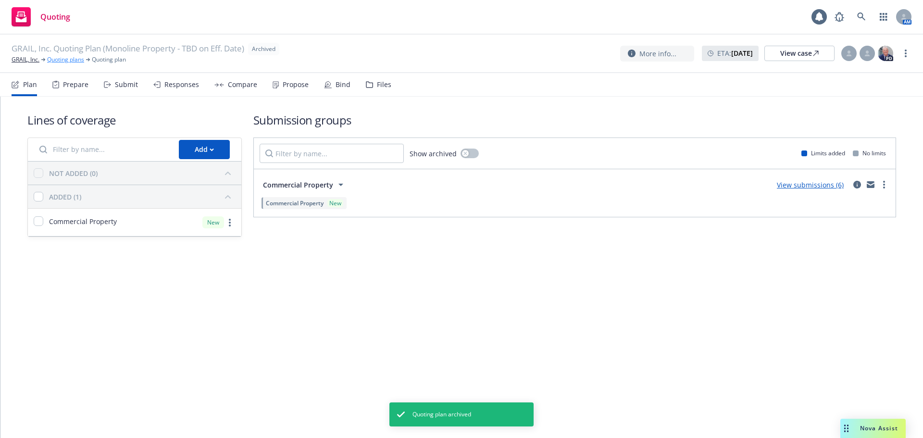
click at [52, 61] on link "Quoting plans" at bounding box center [65, 59] width 37 height 9
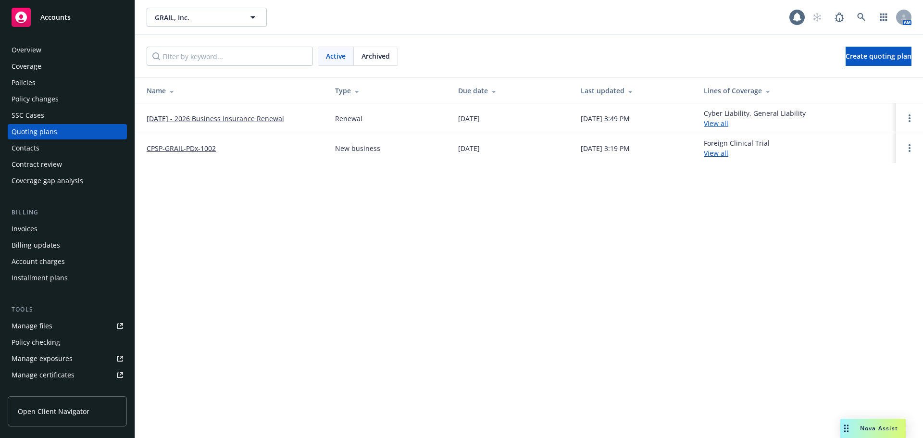
click at [268, 118] on link "09/01/2025 - 2026 Business Insurance Renewal" at bounding box center [215, 118] width 137 height 10
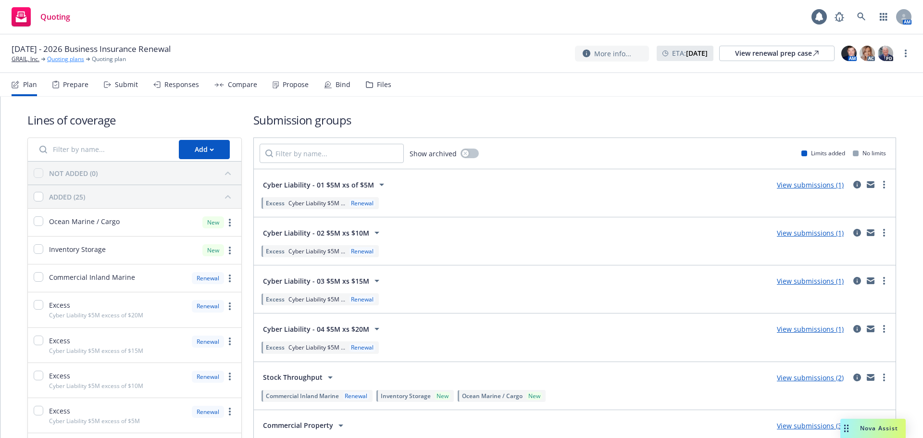
click at [72, 59] on link "Quoting plans" at bounding box center [65, 59] width 37 height 9
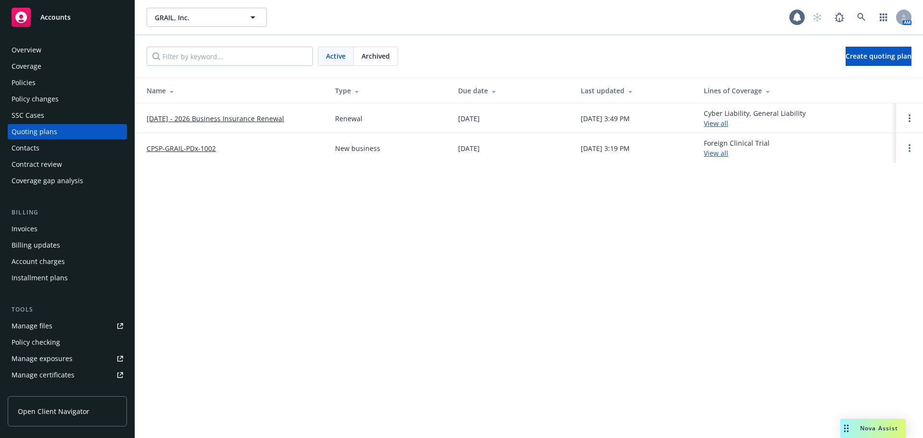
click at [206, 117] on link "[DATE] - 2026 Business Insurance Renewal" at bounding box center [215, 118] width 137 height 10
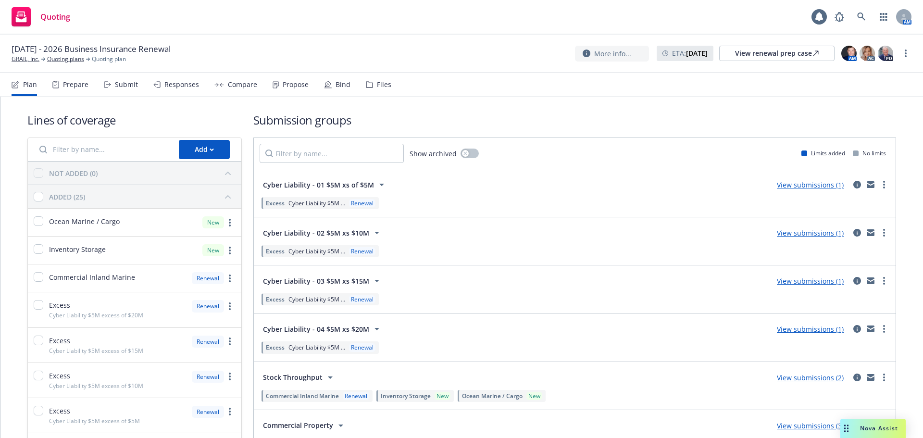
click at [367, 85] on icon at bounding box center [369, 84] width 7 height 7
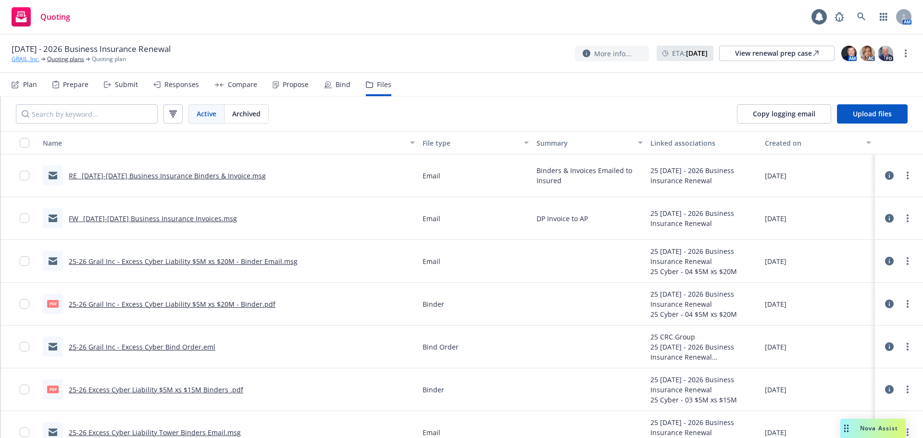
click at [32, 58] on link "GRAIL, Inc." at bounding box center [26, 59] width 28 height 9
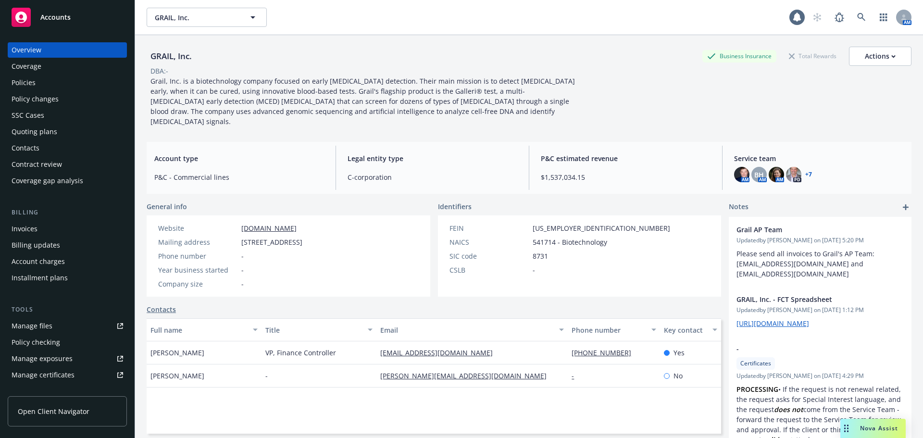
click at [31, 82] on div "Policies" at bounding box center [24, 82] width 24 height 15
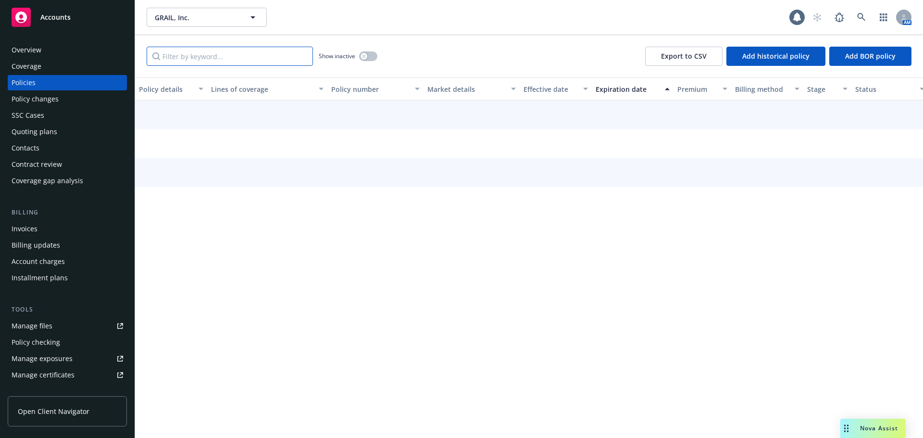
click at [212, 49] on input "Filter by keyword..." at bounding box center [230, 56] width 166 height 19
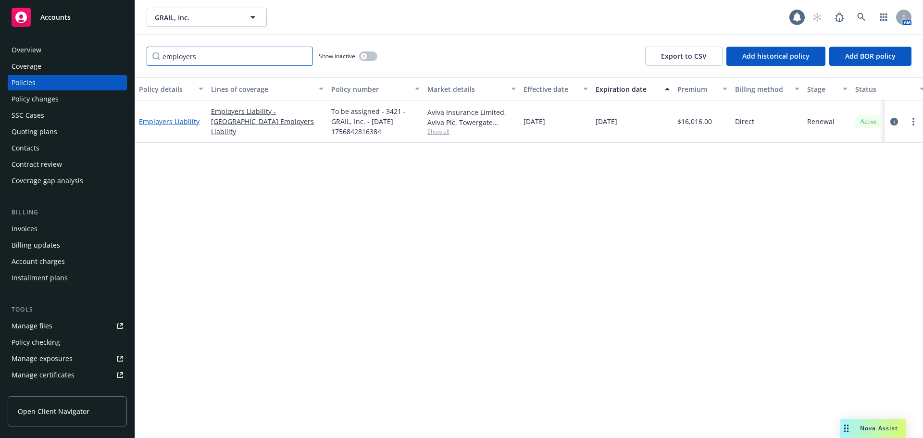
type input "employers"
click at [181, 121] on link "Employers Liability" at bounding box center [169, 121] width 61 height 9
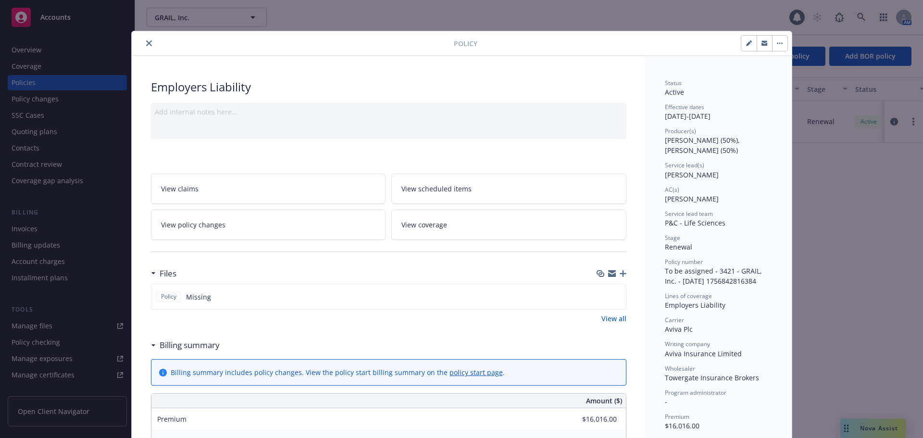
click at [620, 272] on icon "button" at bounding box center [623, 273] width 7 height 7
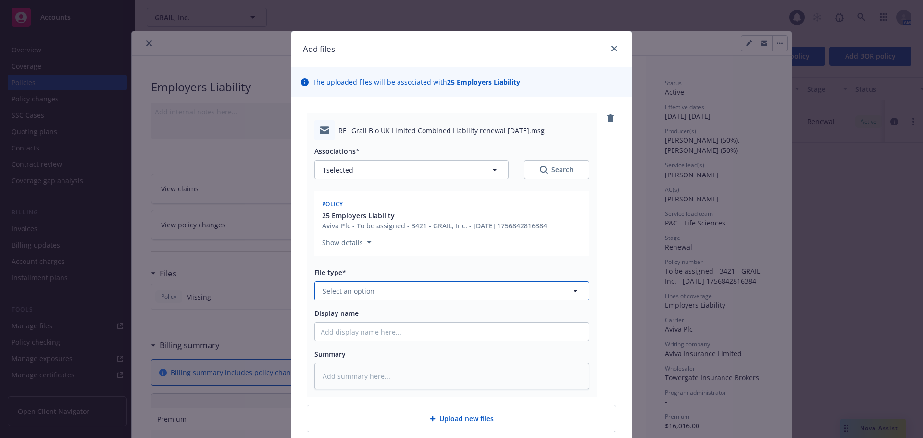
click at [349, 282] on button "Select an option" at bounding box center [451, 290] width 275 height 19
type input "email"
click at [352, 306] on div "Email" at bounding box center [452, 317] width 274 height 25
click at [344, 384] on textarea at bounding box center [451, 376] width 275 height 26
type textarea "x"
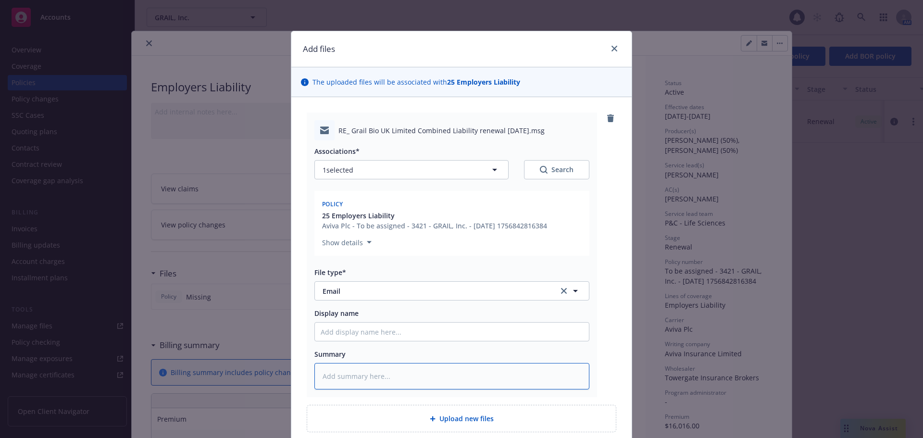
type textarea "P"
type textarea "x"
type textarea "Po"
type textarea "x"
type textarea "Pol"
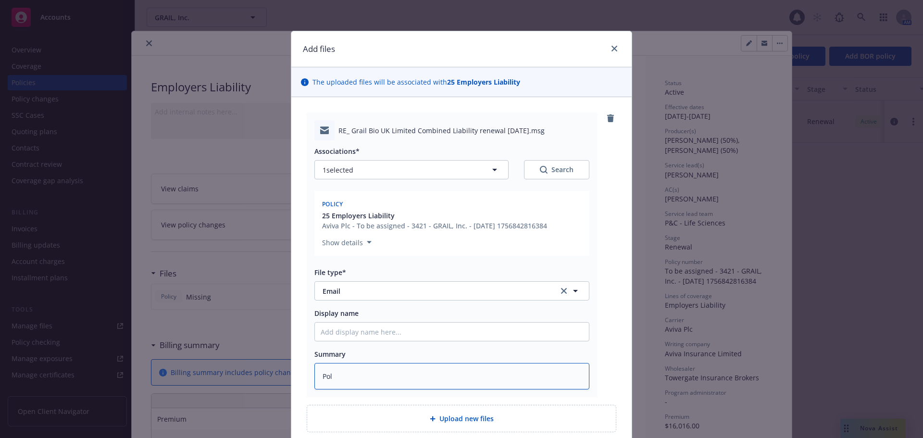
type textarea "x"
type textarea "Poli"
type textarea "x"
type textarea "Polic"
type textarea "x"
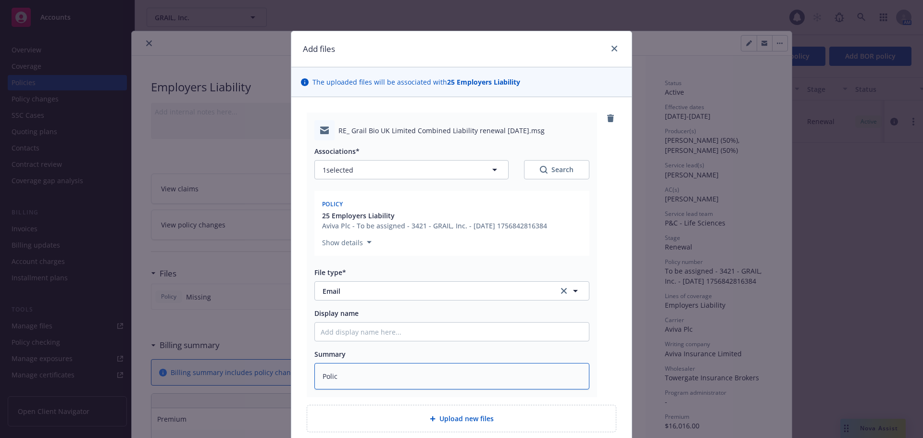
type textarea "Policy"
type textarea "x"
type textarea "Policy"
type textarea "x"
type textarea "Policy &"
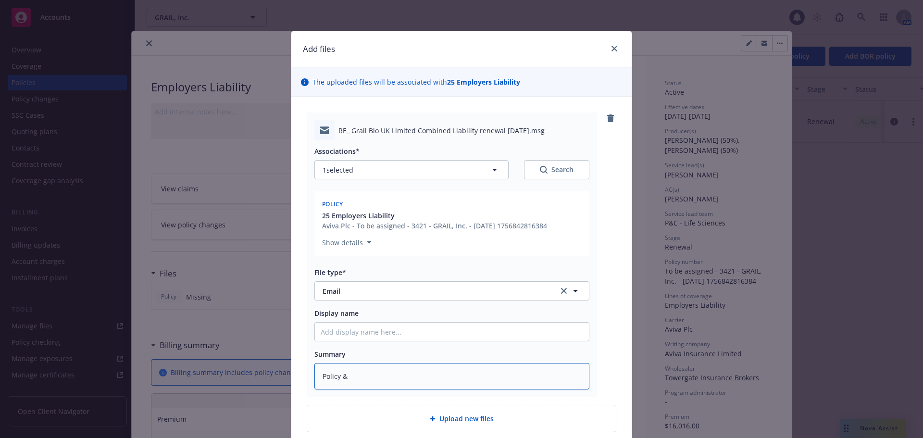
type textarea "x"
type textarea "Policy &"
type textarea "x"
type textarea "Policy & I"
type textarea "x"
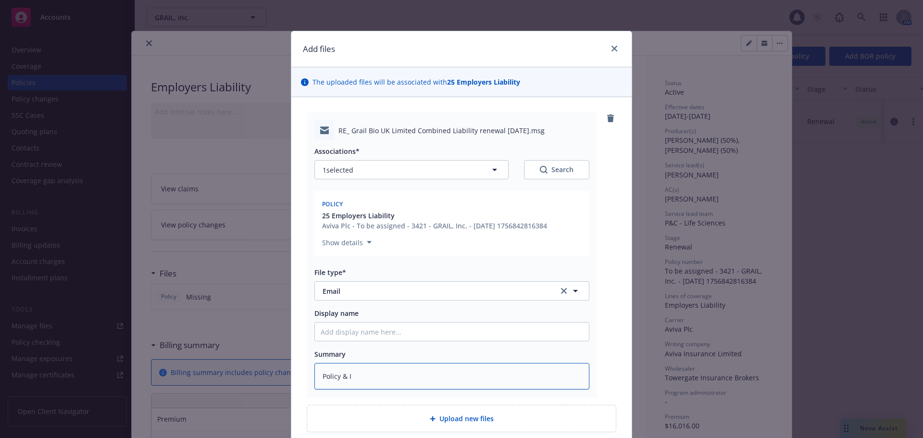
type textarea "Policy & Ij"
type textarea "x"
type textarea "Policy & Ijn"
type textarea "x"
type textarea "Policy & Ijnv"
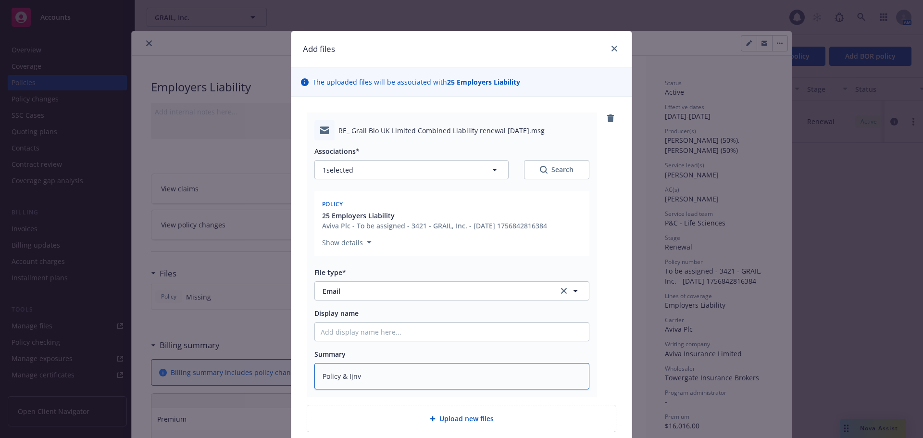
type textarea "x"
type textarea "Policy & Ijnvo"
type textarea "x"
type textarea "Policy & Ijnvoi"
type textarea "x"
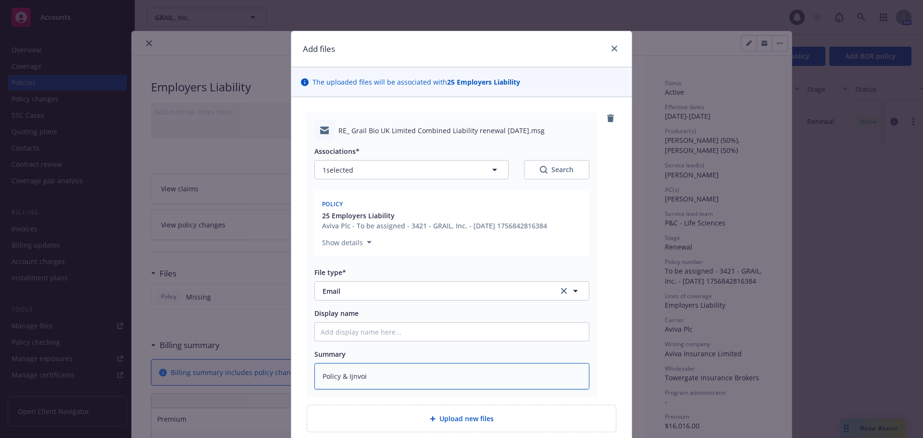
type textarea "Policy & Ijnvoic"
type textarea "x"
type textarea "Policy & Ijnvoice"
type textarea "x"
type textarea "Policy & Ijnvoice"
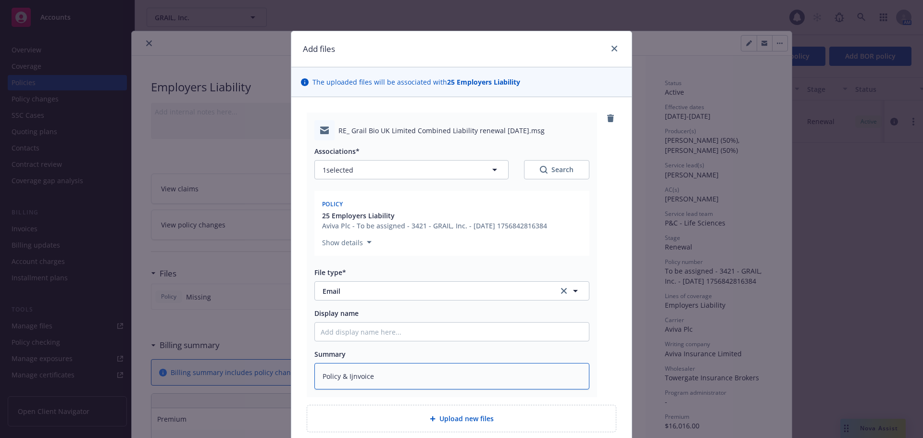
type textarea "x"
type textarea "Policy & Ijnvoice f"
type textarea "x"
type textarea "Policy & Ijnvoice"
type textarea "x"
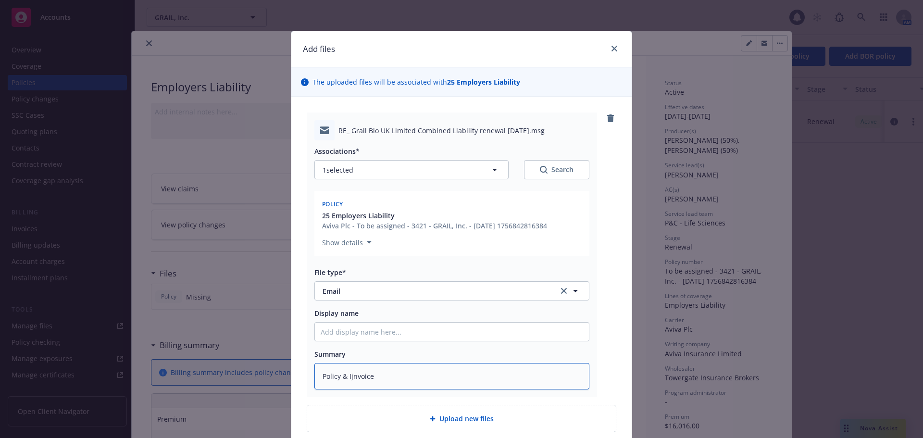
type textarea "Policy & Ijnvoice"
type textarea "x"
type textarea "Policy & Ijnvoic"
type textarea "x"
type textarea "Policy & Ijnvoi"
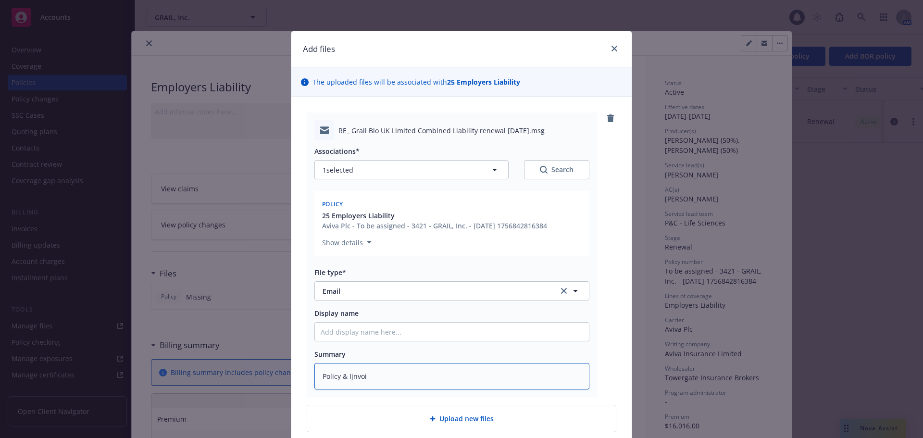
type textarea "x"
type textarea "Policy & Ijnvo"
type textarea "x"
type textarea "Policy & Ijn"
type textarea "x"
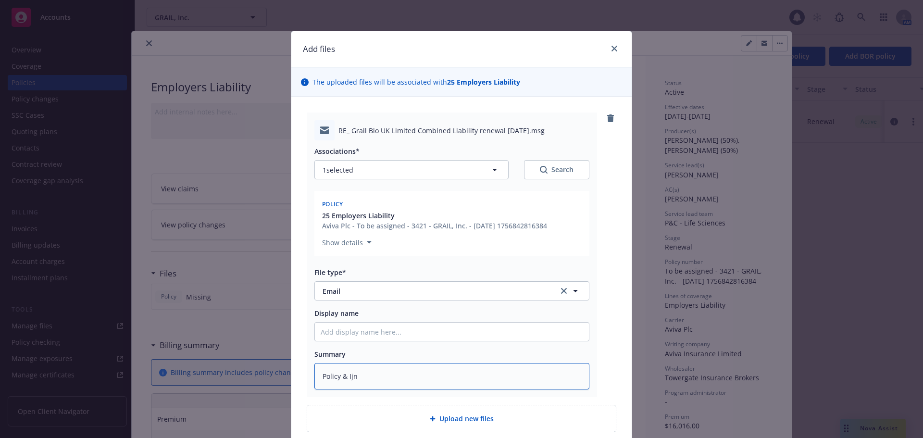
type textarea "Policy & Ij"
type textarea "x"
type textarea "Policy & I"
type textarea "x"
type textarea "Policy &"
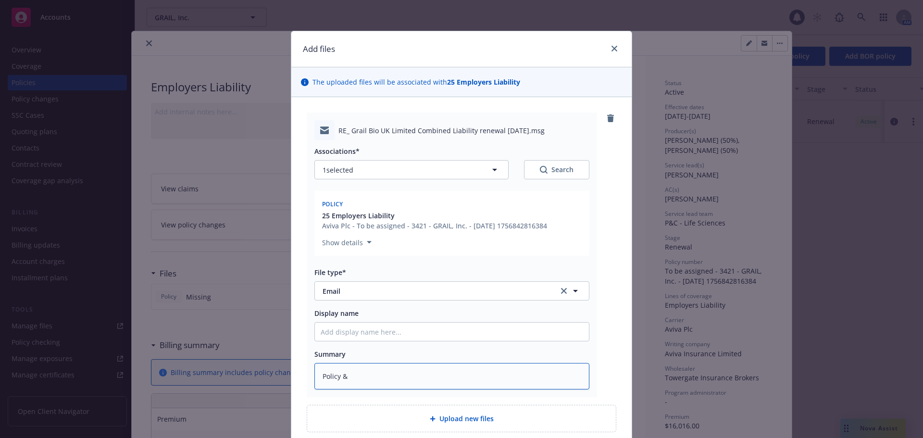
type textarea "x"
type textarea "Policy & i"
type textarea "x"
type textarea "Policy & in"
type textarea "x"
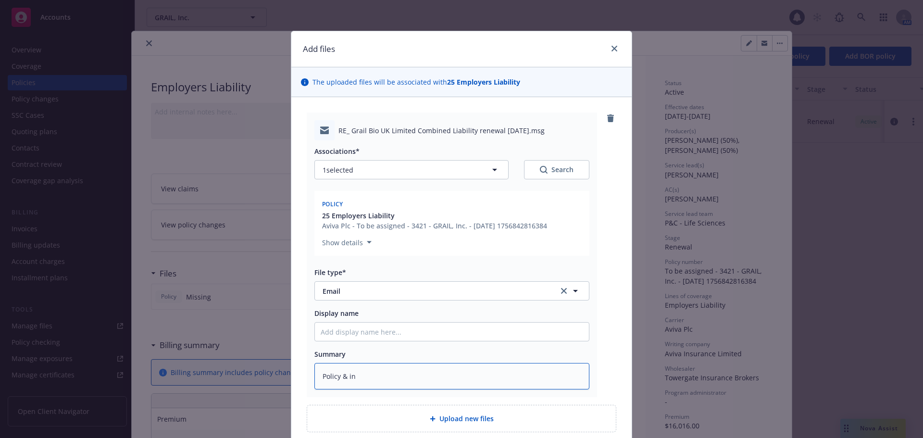
type textarea "Policy & inv"
type textarea "x"
type textarea "Policy & invo"
type textarea "x"
type textarea "Policy & invoic"
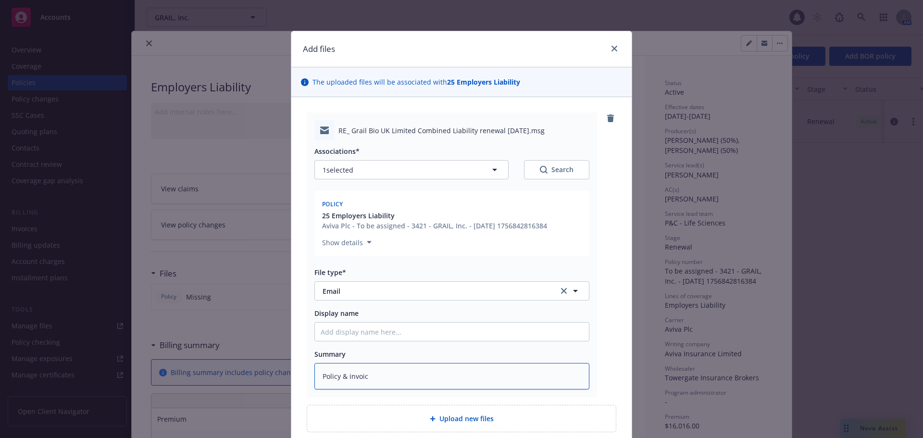
type textarea "x"
type textarea "Policy & invoice"
type textarea "x"
type textarea "Policy & invoice"
type textarea "x"
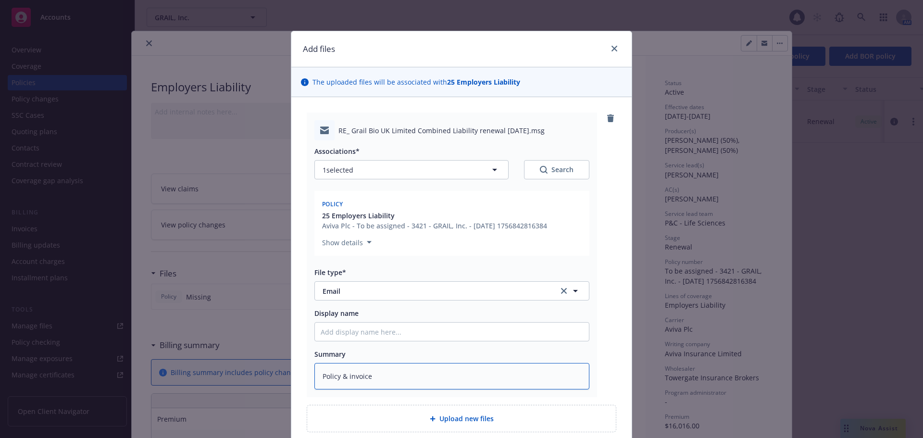
type textarea "Policy & invoice f"
type textarea "x"
type textarea "Policy & invoice fr"
type textarea "x"
type textarea "Policy & invoice fro"
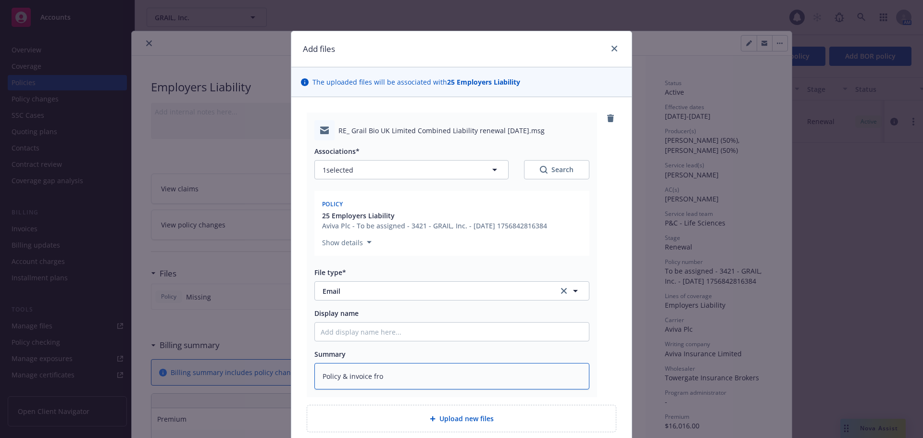
type textarea "x"
type textarea "Policy & invoice from"
type textarea "x"
type textarea "Policy & invoice from"
type textarea "x"
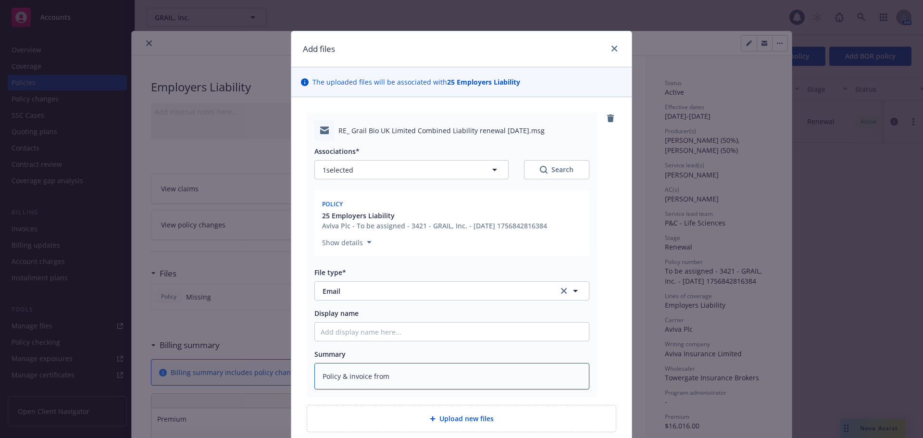
type textarea "Policy & invoice from T"
type textarea "x"
type textarea "Policy & invoice from To"
type textarea "x"
type textarea "Policy & invoice from Tow"
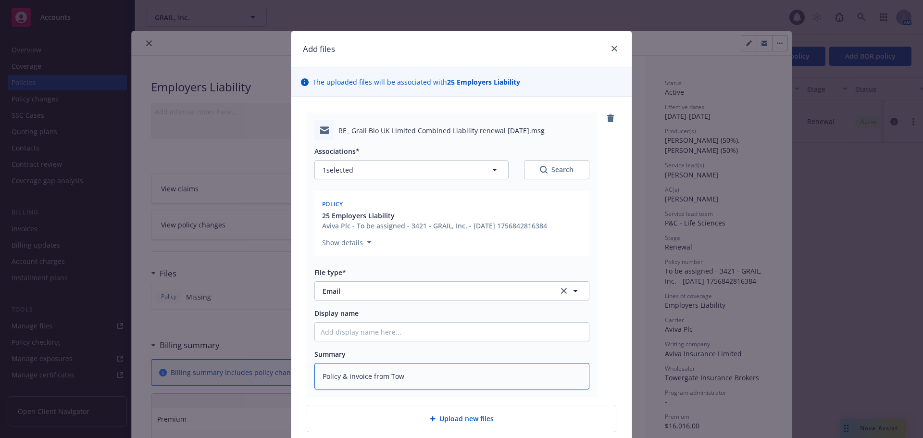
type textarea "x"
type textarea "Policy & invoice from [GEOGRAPHIC_DATA]"
type textarea "x"
type textarea "Policy & invoice from [GEOGRAPHIC_DATA]"
type textarea "x"
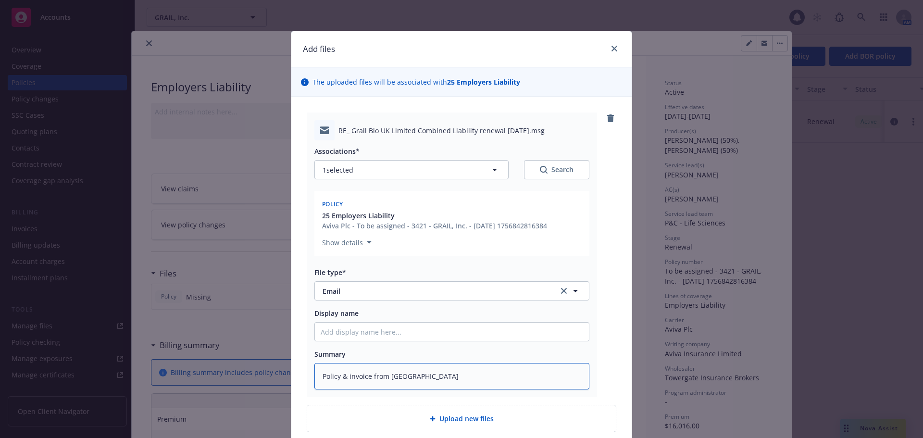
type textarea "Policy & invoice from Towerg"
type textarea "x"
type textarea "Policy & invoice from [GEOGRAPHIC_DATA]"
type textarea "x"
type textarea "Policy & invoice from [GEOGRAPHIC_DATA]"
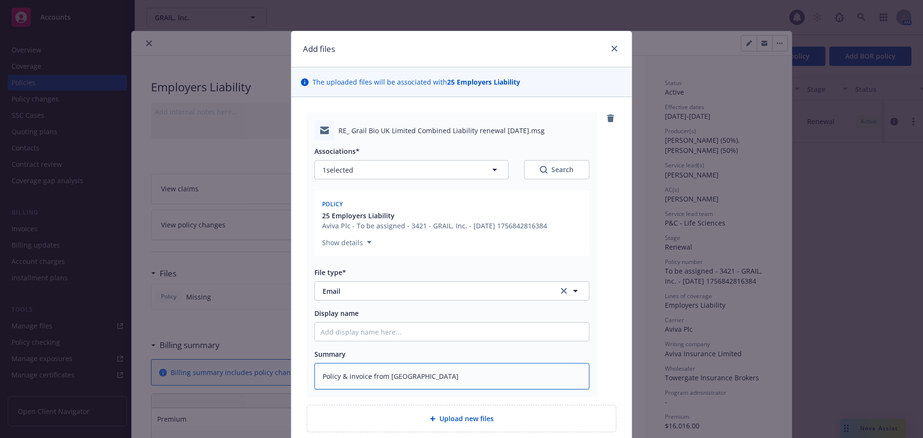
type textarea "x"
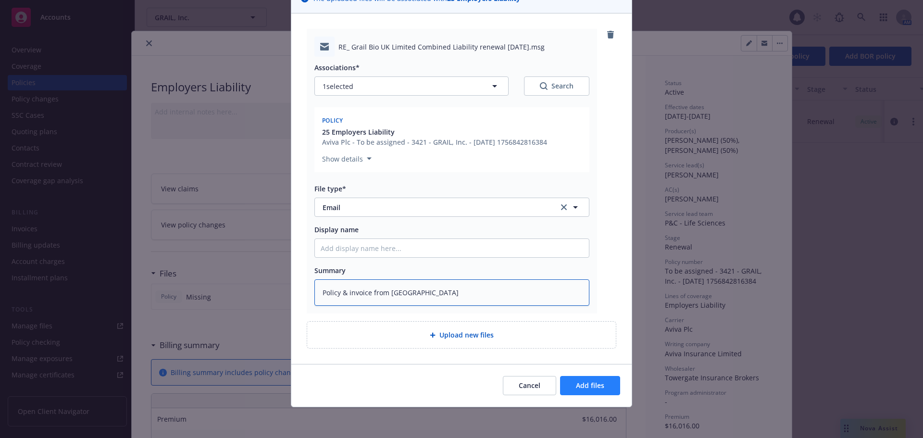
type textarea "Policy & invoice from [GEOGRAPHIC_DATA]"
click at [594, 384] on span "Add files" at bounding box center [590, 385] width 28 height 9
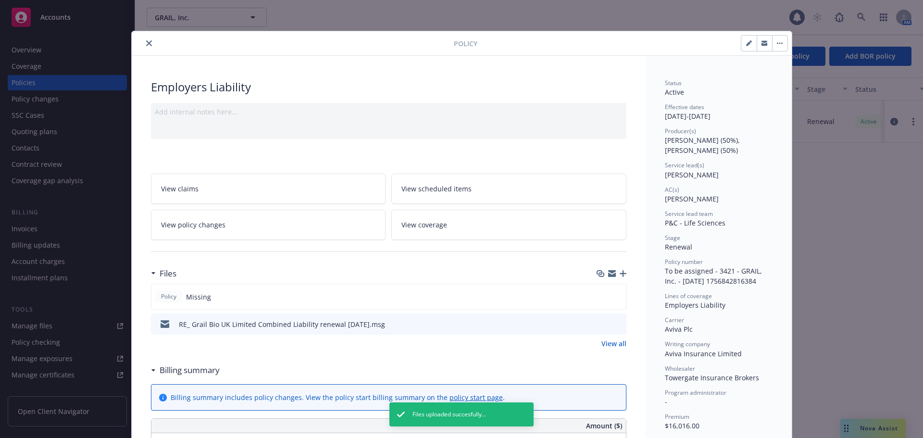
click at [620, 271] on icon "button" at bounding box center [623, 273] width 7 height 7
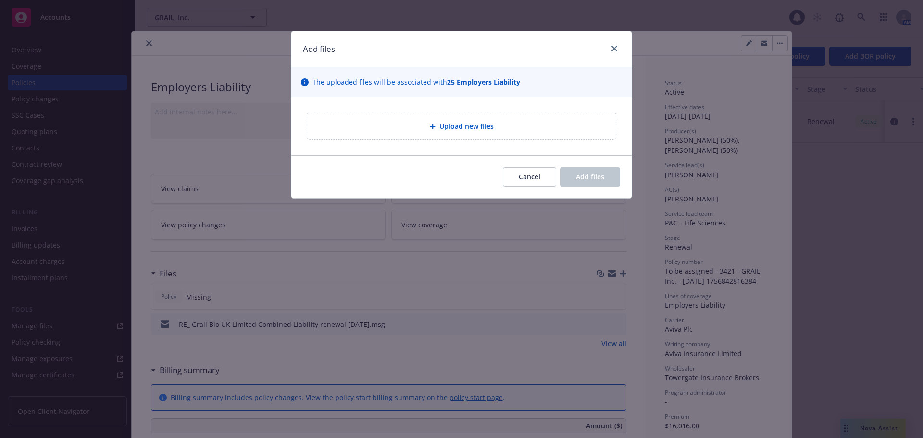
click at [433, 122] on div "Upload new files" at bounding box center [461, 126] width 293 height 11
type textarea "x"
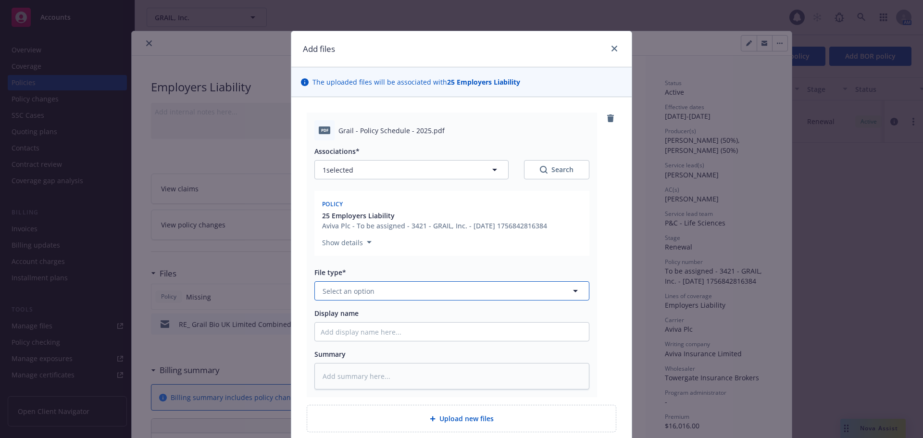
click at [360, 288] on span "Select an option" at bounding box center [349, 291] width 52 height 10
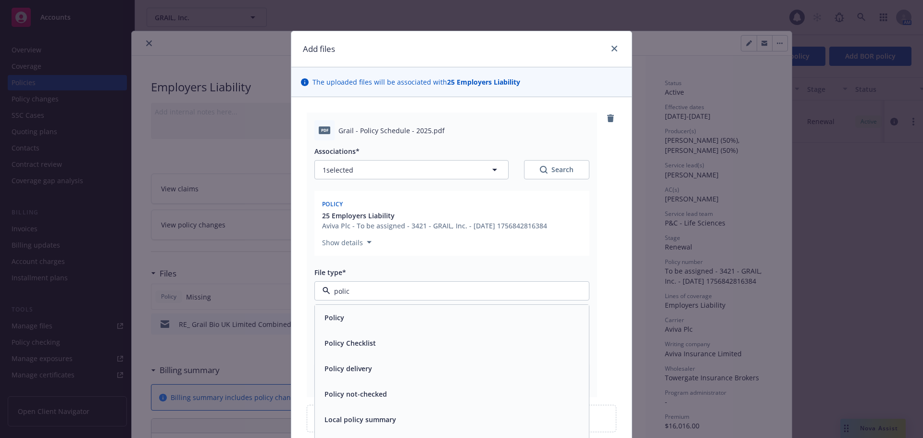
type input "policy"
click at [355, 307] on div "Policy" at bounding box center [452, 317] width 274 height 25
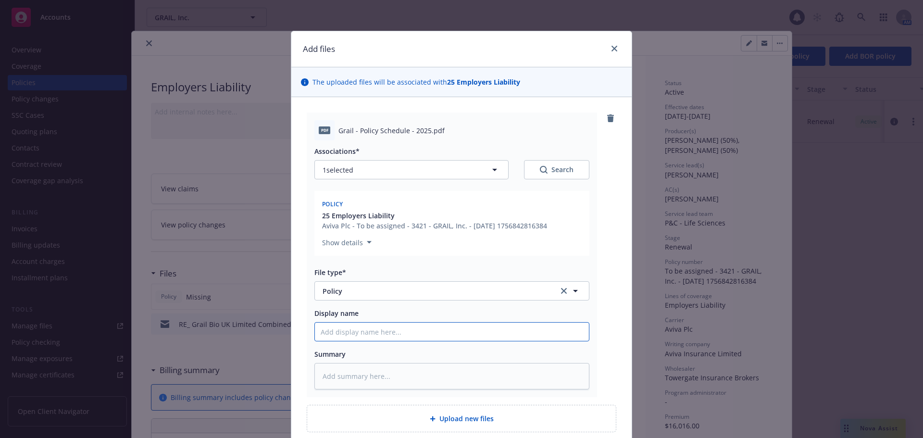
click at [341, 334] on input "Display name" at bounding box center [452, 332] width 274 height 18
type textarea "x"
type input "G"
type textarea "x"
type input "GR"
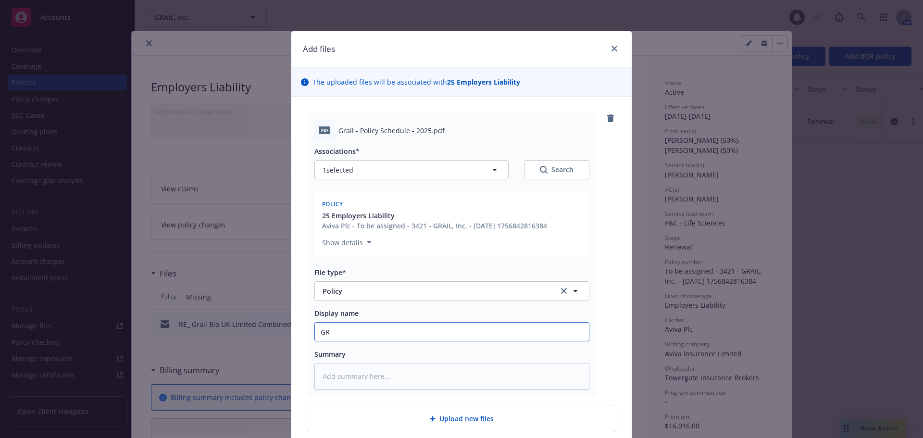
type textarea "x"
type input "GRA"
type textarea "x"
type input "GRAI"
type textarea "x"
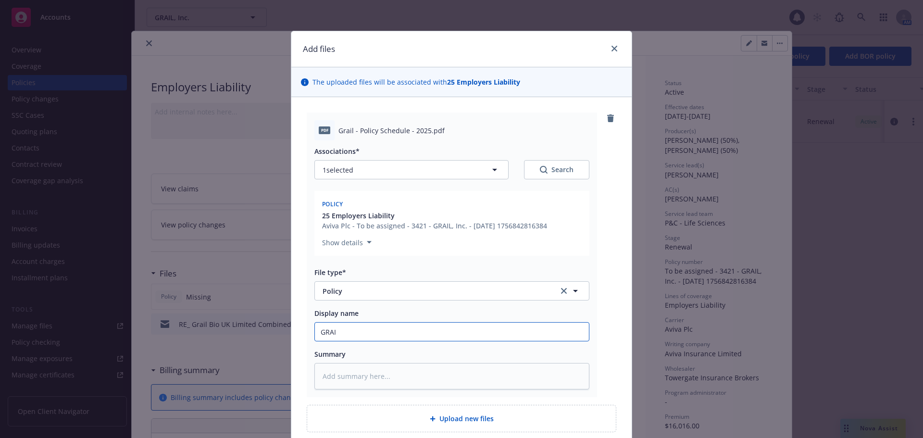
type input "GRAIL"
type textarea "x"
type input "GRAIL"
type textarea "x"
type input "GRAIL -"
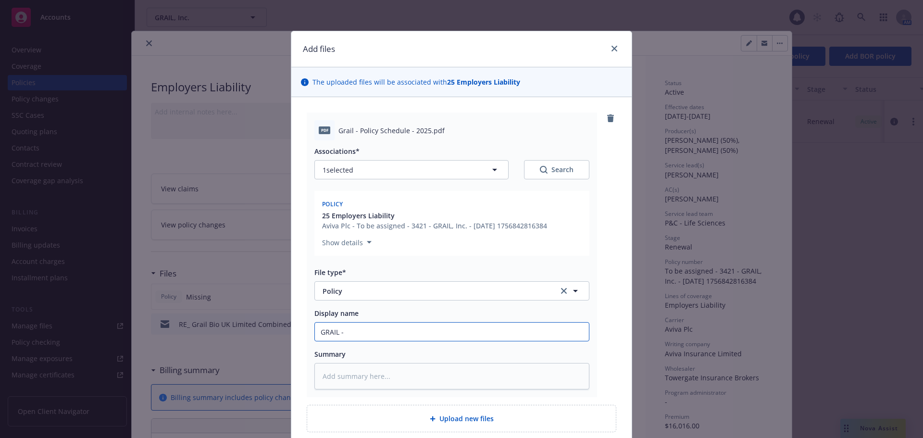
type textarea "x"
type input "GRAIL -"
type textarea "x"
type input "GRAIL - 2"
type textarea "x"
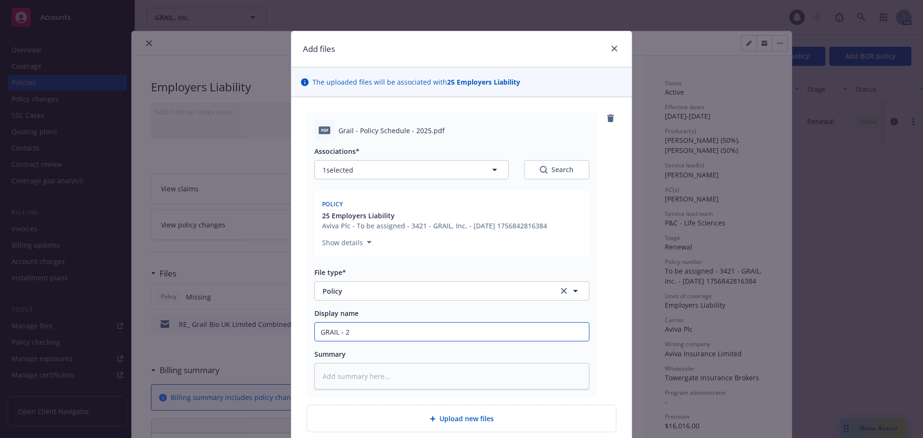
type input "GRAIL - 20"
type textarea "x"
type input "GRAIL - 202"
type textarea "x"
type input "GRAIL - 2025"
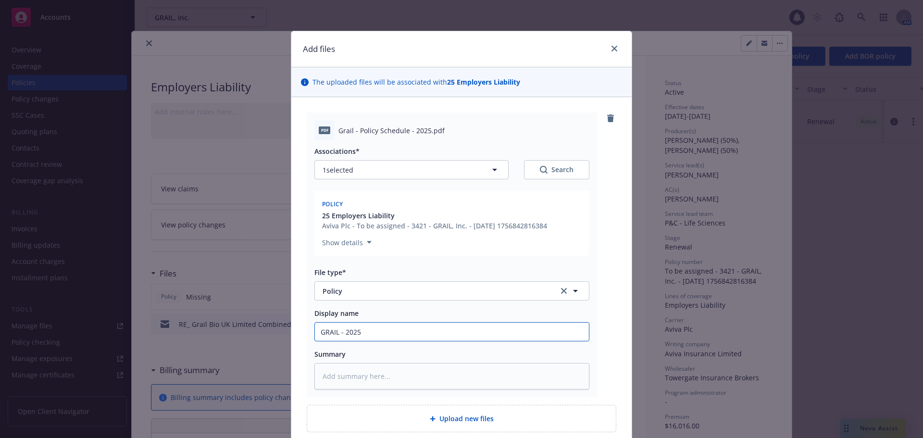
type textarea "x"
type input "GRAIL - 2025-2"
type textarea "x"
type input "GRAIL - 2025-20"
type textarea "x"
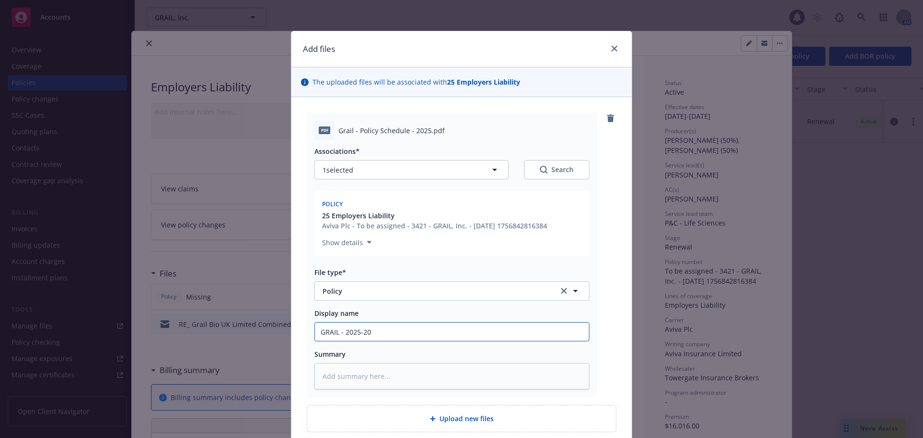
type input "GRAIL - 2025-202"
type textarea "x"
type input "GRAIL - [DATE]-[DATE]"
type textarea "x"
type input "GRAIL - [DATE]-[DATE]"
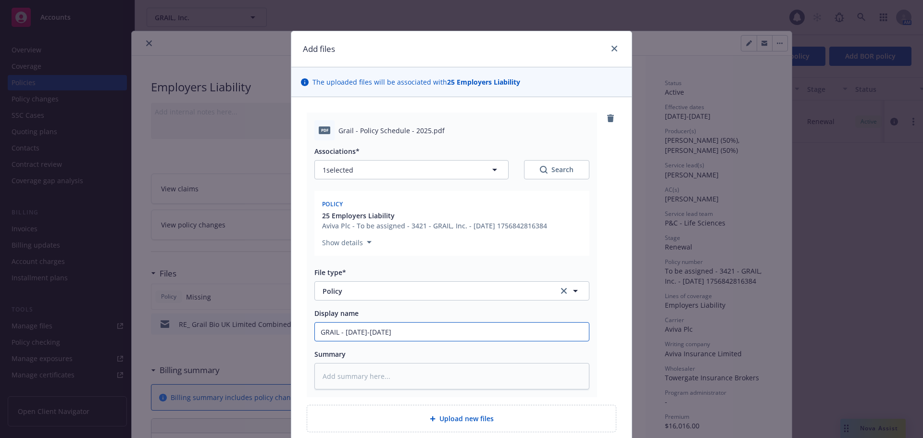
type textarea "x"
type input "GRAIL - [DATE]-[DATE] U"
type textarea "x"
type input "GRAIL - [DATE]-[DATE] [GEOGRAPHIC_DATA]"
type textarea "x"
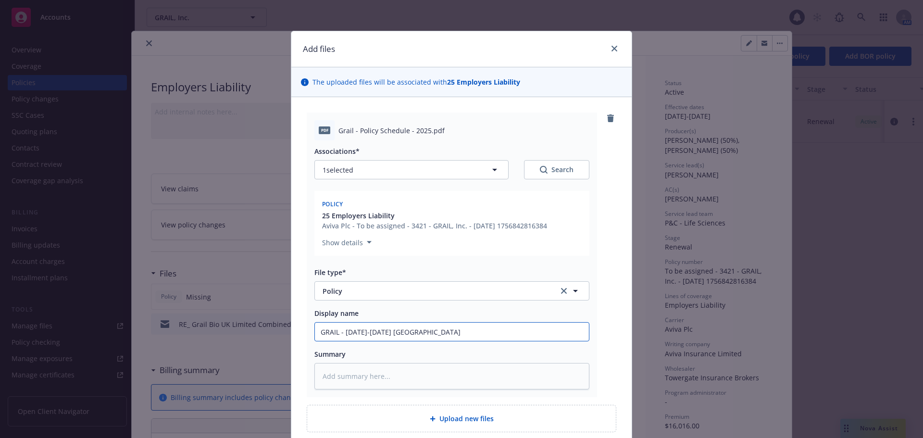
type input "GRAIL - [DATE]-[DATE] [GEOGRAPHIC_DATA]"
type textarea "x"
type input "GRAIL - [DATE]-[DATE] [GEOGRAPHIC_DATA] E"
type textarea "x"
type input "GRAIL - [DATE]-[DATE] [GEOGRAPHIC_DATA] Em"
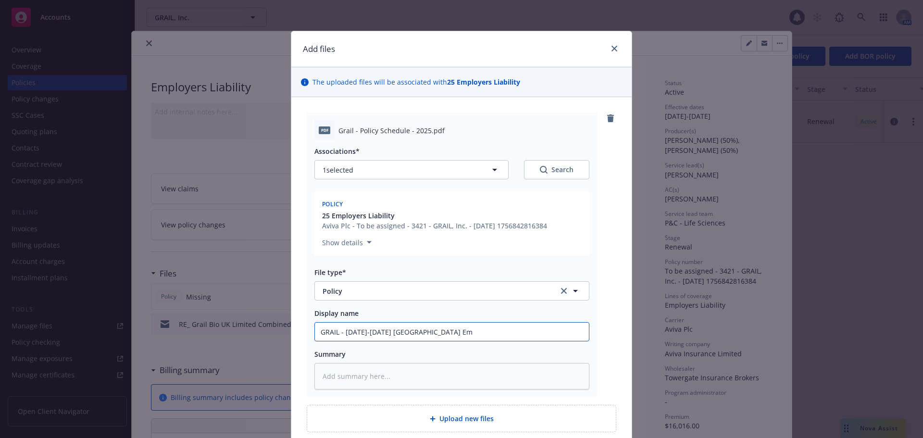
type textarea "x"
type input "GRAIL - [DATE]-[DATE] UK Emp"
type textarea "x"
type input "GRAIL - [DATE]-[DATE] [GEOGRAPHIC_DATA] Empl"
type textarea "x"
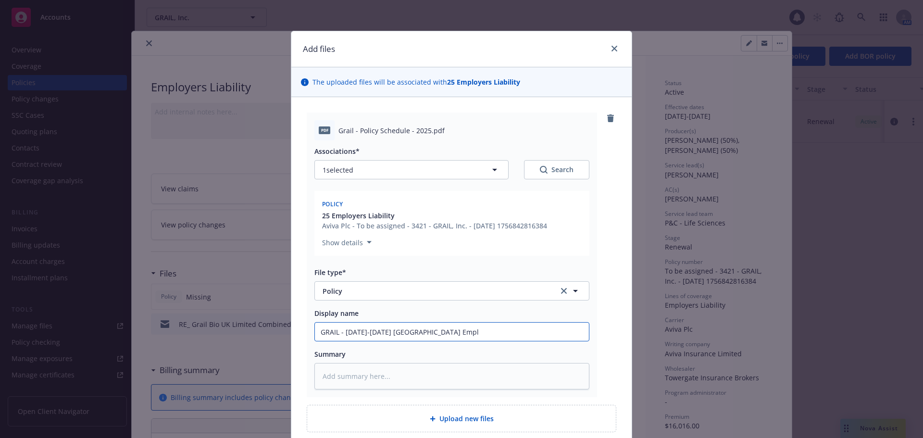
type input "GRAIL - [DATE]-[DATE] [GEOGRAPHIC_DATA] Emplo"
type textarea "x"
type input "GRAIL - [DATE]-[DATE] [GEOGRAPHIC_DATA] Employ"
type textarea "x"
type input "GRAIL - [DATE]-[DATE] [GEOGRAPHIC_DATA] Employe"
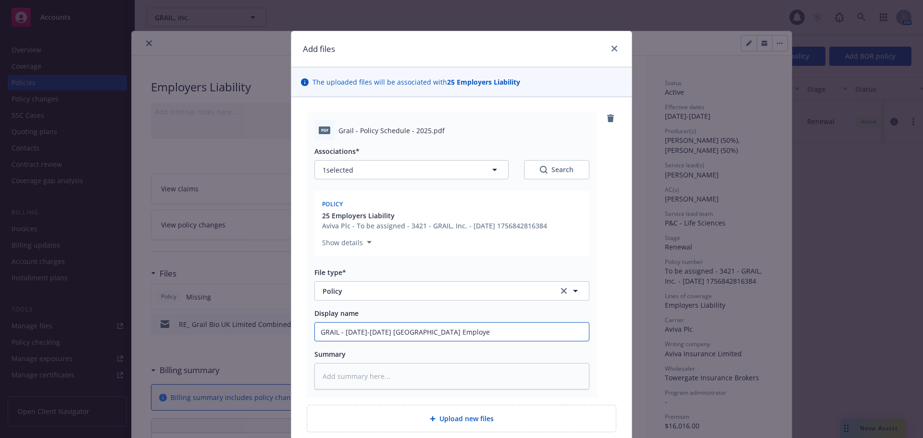
type textarea "x"
type input "GRAIL - [DATE]-[DATE] [GEOGRAPHIC_DATA] Employer"
type textarea "x"
type input "GRAIL - [DATE]-[DATE] [GEOGRAPHIC_DATA] Employers"
type textarea "x"
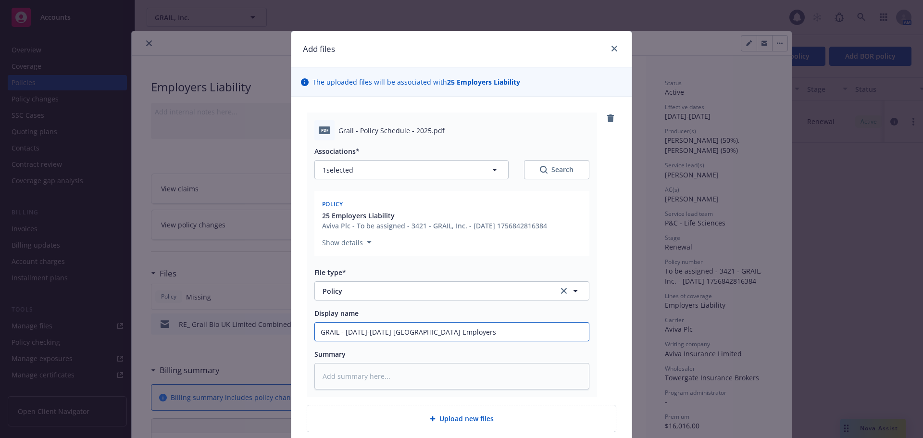
type input "GRAIL - [DATE]-[DATE] [GEOGRAPHIC_DATA] Employers"
type textarea "x"
type input "GRAIL - [DATE]-[DATE] UK Employers L"
type textarea "x"
type input "GRAIL - [DATE]-[DATE] [GEOGRAPHIC_DATA] Employers Li"
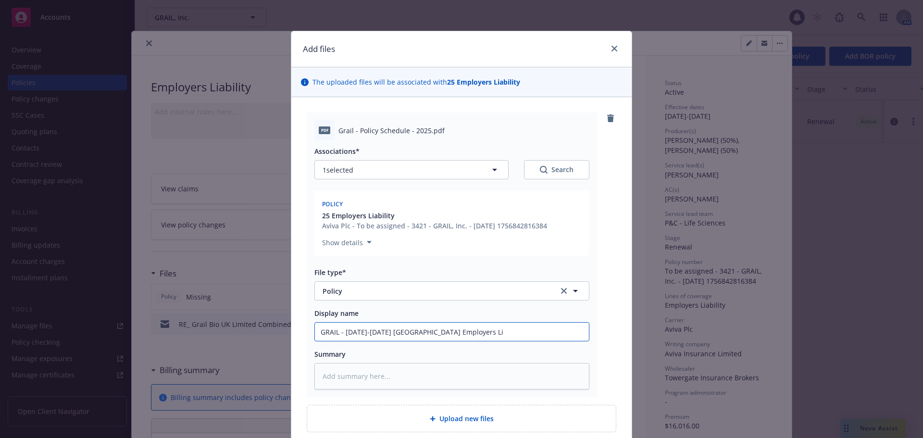
type textarea "x"
type input "GRAIL - [DATE]-[DATE] [GEOGRAPHIC_DATA] Employers Lia"
type textarea "x"
type input "GRAIL - [DATE]-[DATE] [GEOGRAPHIC_DATA] Employers Liab"
type textarea "x"
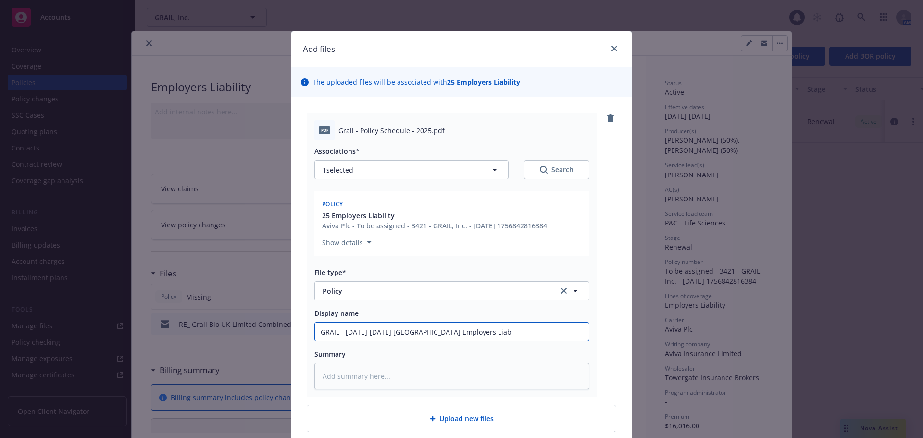
type input "GRAIL - [DATE]-[DATE] [GEOGRAPHIC_DATA] Employers [GEOGRAPHIC_DATA]"
type textarea "x"
type input "GRAIL - [DATE]-[DATE] [GEOGRAPHIC_DATA] Employers Liabil"
type textarea "x"
type input "GRAIL - [DATE]-[DATE] [GEOGRAPHIC_DATA] Employers Liabilit"
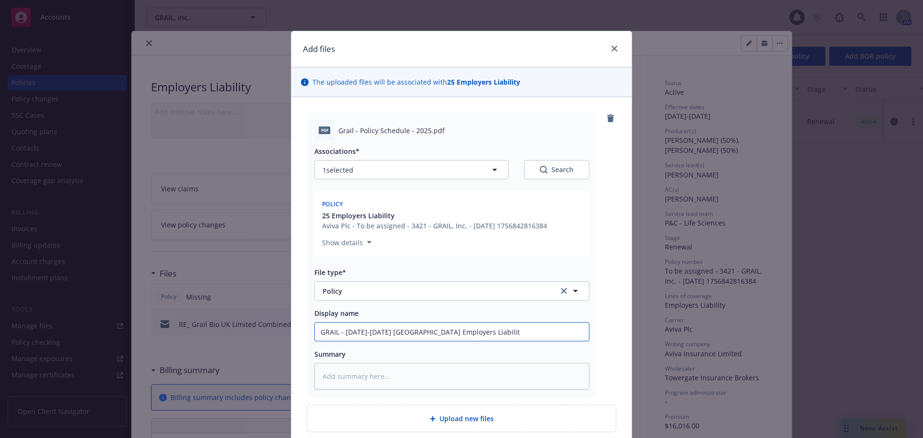
type textarea "x"
type input "GRAIL - [DATE]-[DATE] [GEOGRAPHIC_DATA] Employers Liability"
type textarea "x"
type input "GRAIL - [DATE]-[DATE] [GEOGRAPHIC_DATA] Employers Liability"
type textarea "x"
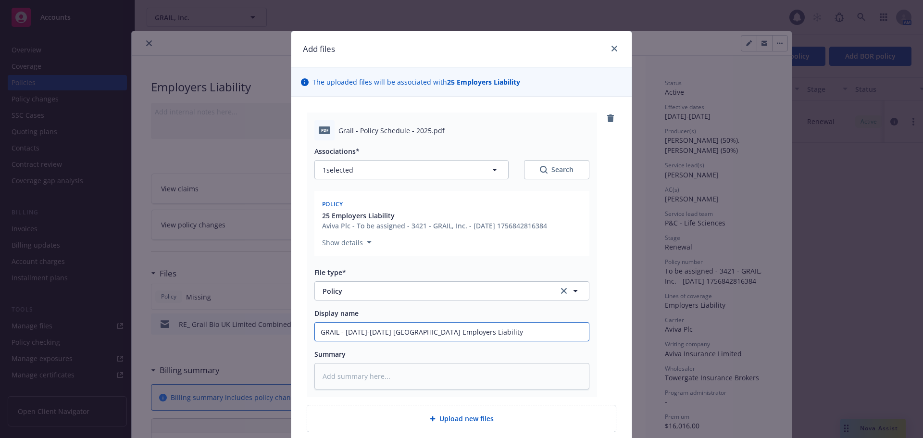
type input "GRAIL - [DATE]-[DATE] UK Employers Liability ("
type textarea "x"
type input "GRAIL - [DATE]-[DATE] UK Employers Liability (P"
type textarea "x"
type input "GRAIL - [DATE]-[DATE] UK Employers Liability (Po"
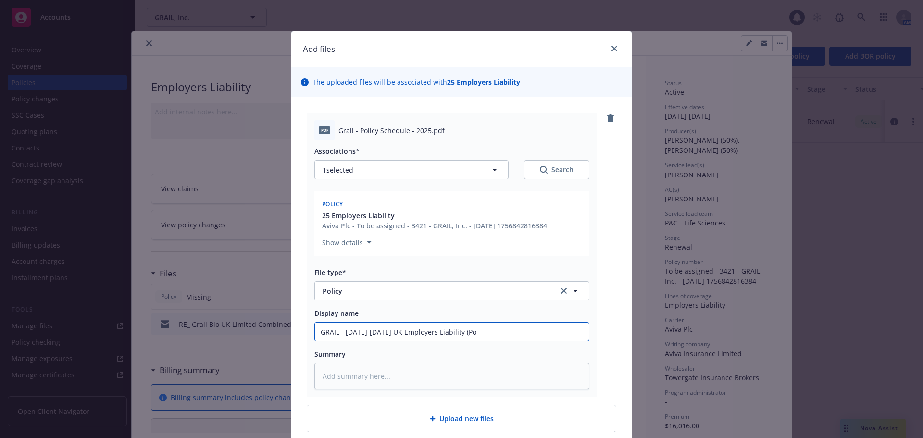
type textarea "x"
type input "GRAIL - [DATE]-[DATE] UK Employers Liability (Pol"
type textarea "x"
type input "GRAIL - [DATE]-[DATE] UK Employers Liability (Poli"
type textarea "x"
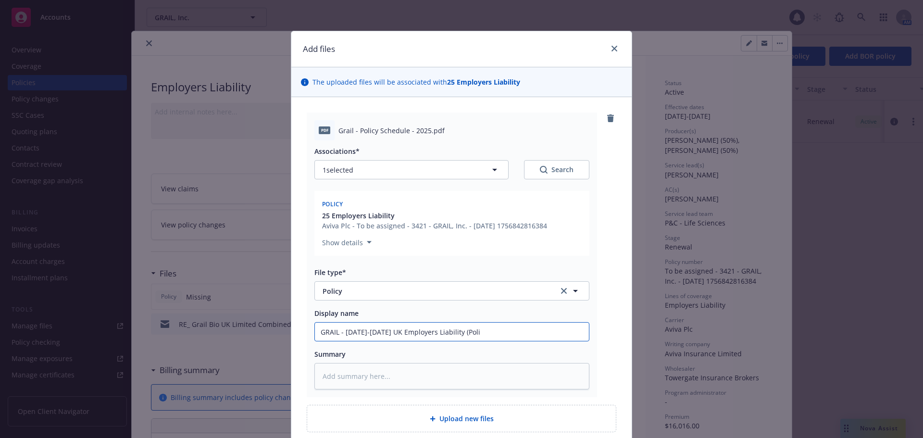
type input "GRAIL - [DATE]-[DATE] UK Employers Liability (Polic"
type textarea "x"
type input "GRAIL - [DATE]-[DATE] UK Employers Liability (Policy"
type textarea "x"
type input "GRAIL - [DATE]-[DATE] UK Employers Liability (Policy"
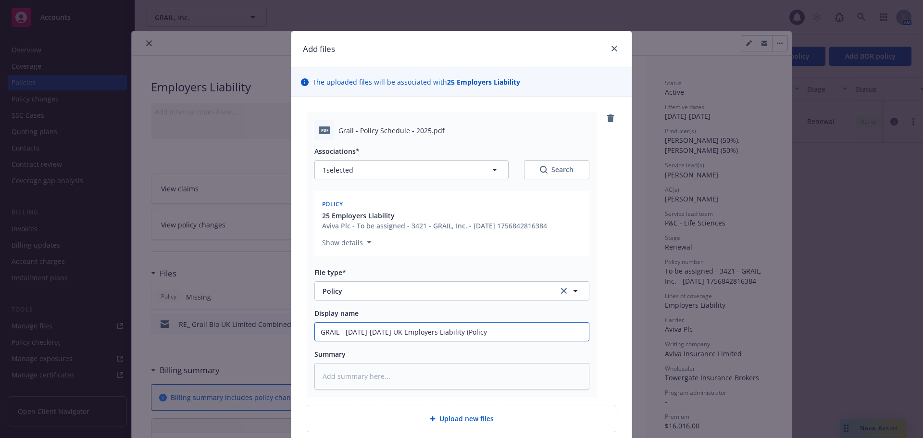
type textarea "x"
type input "GRAIL - [DATE]-[DATE] UK Employers Liability (Policy S"
type textarea "x"
type input "GRAIL - [DATE]-[DATE] UK Employers Liability (Policy Sc"
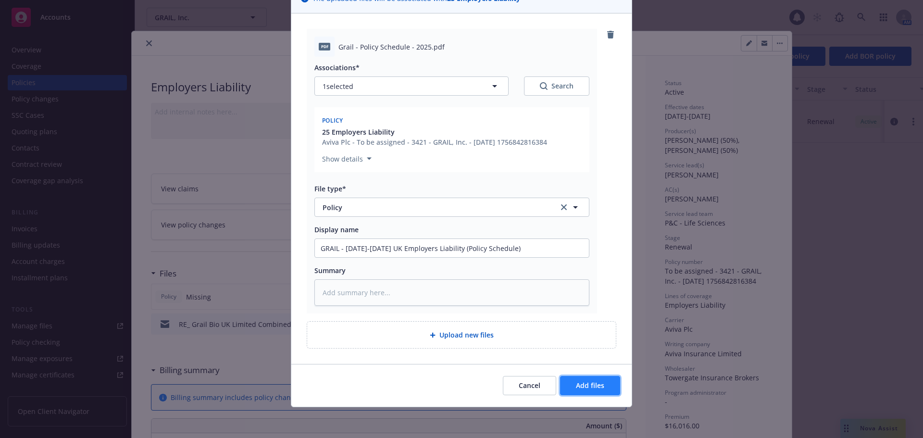
click at [576, 388] on span "Add files" at bounding box center [590, 385] width 28 height 9
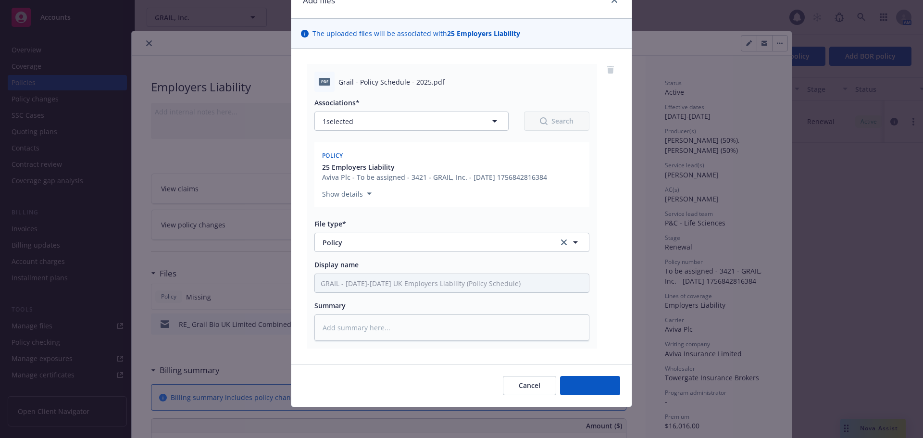
scroll to position [49, 0]
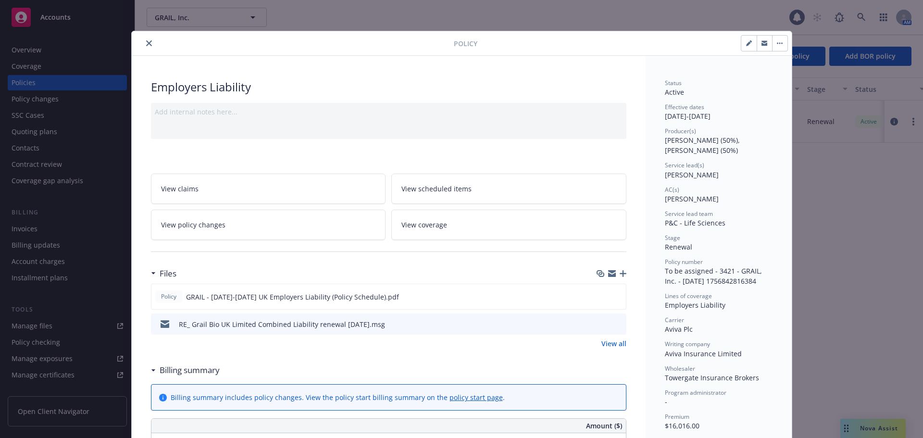
click at [620, 273] on icon "button" at bounding box center [623, 273] width 7 height 7
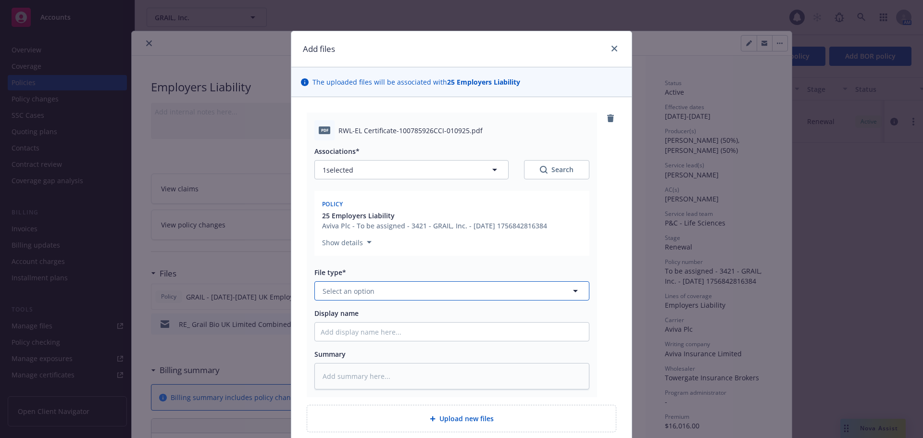
click at [426, 289] on button "Select an option" at bounding box center [451, 290] width 275 height 19
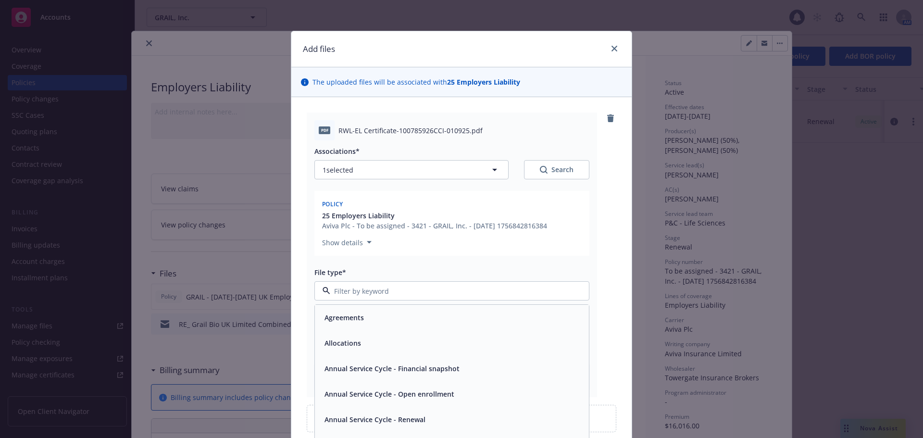
click at [426, 289] on input at bounding box center [449, 291] width 239 height 10
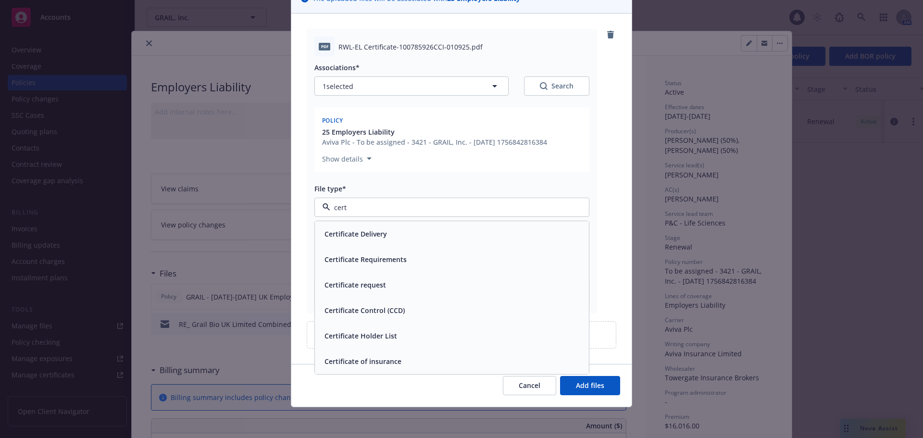
click at [379, 364] on span "Certificate of insurance" at bounding box center [362, 361] width 77 height 10
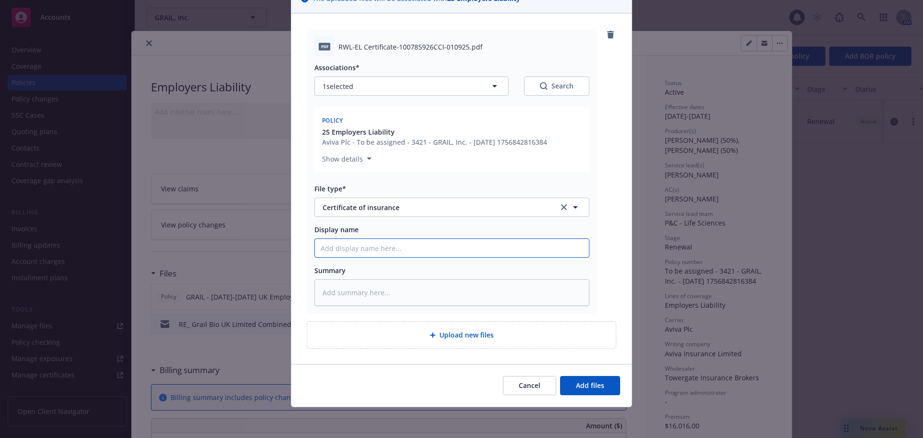
click at [378, 252] on input "Display name" at bounding box center [452, 248] width 274 height 18
click at [574, 379] on button "Add files" at bounding box center [590, 385] width 60 height 19
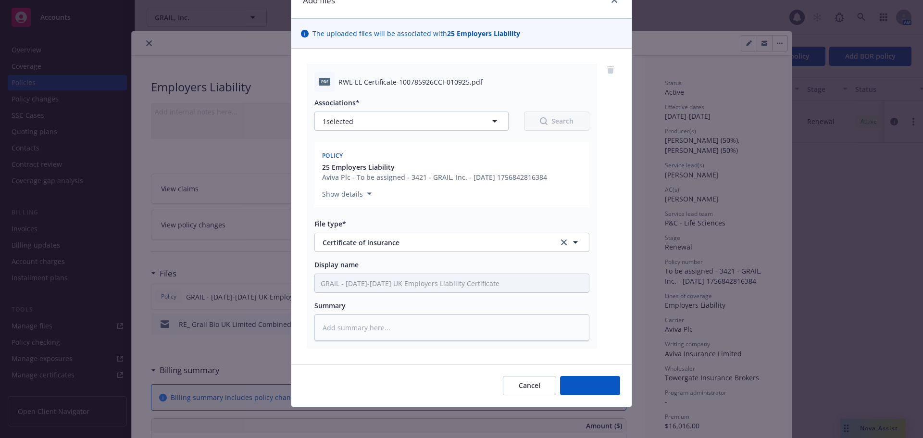
scroll to position [49, 0]
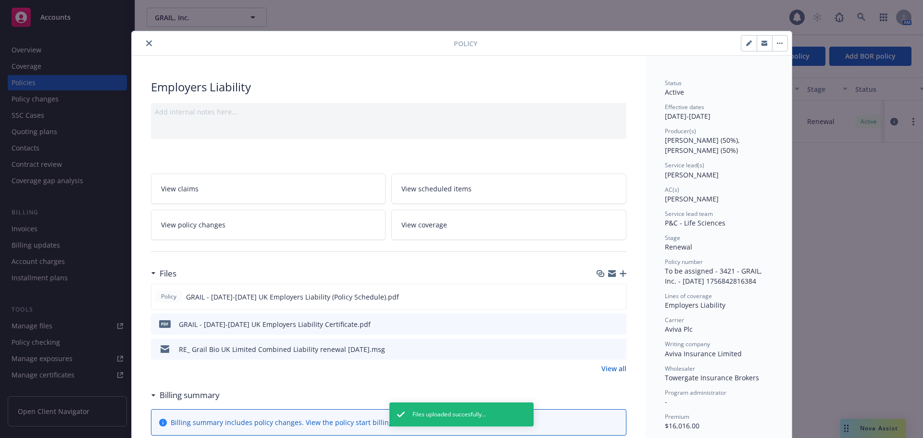
click at [747, 48] on button "button" at bounding box center [748, 43] width 15 height 15
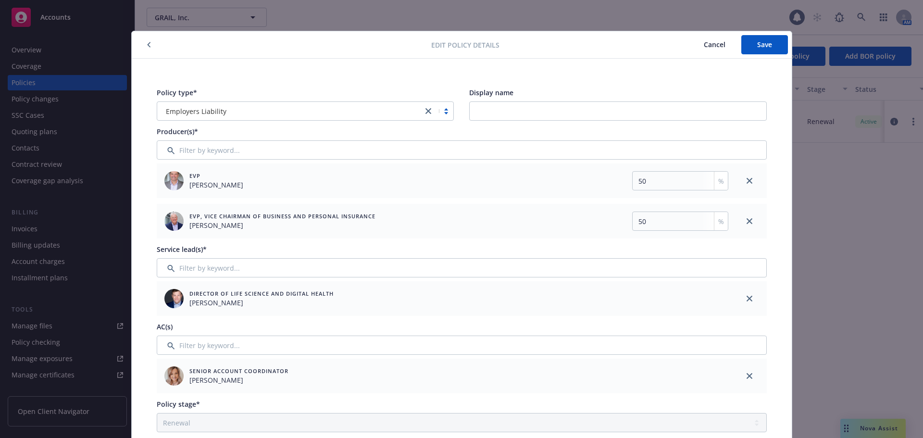
scroll to position [383, 0]
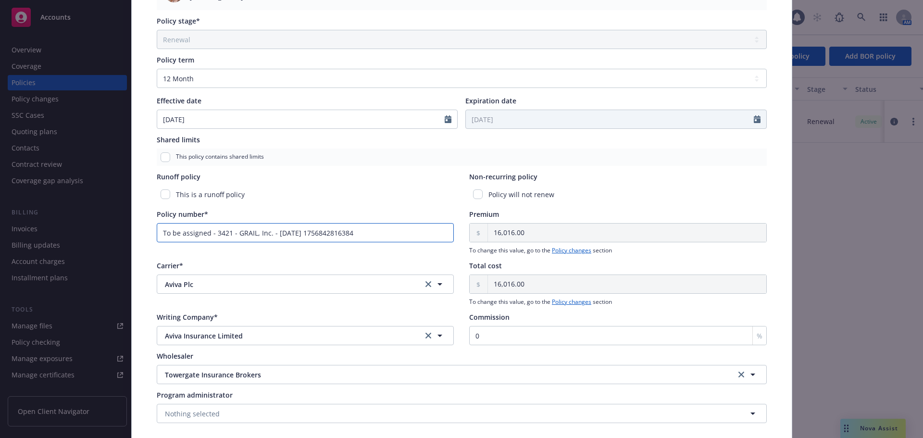
drag, startPoint x: 390, startPoint y: 232, endPoint x: 96, endPoint y: 227, distance: 293.8
click at [96, 227] on div "Edit policy details Cancel Save Policy type* Employers Liability Display name P…" at bounding box center [461, 219] width 923 height 438
paste input "100785926CCI"
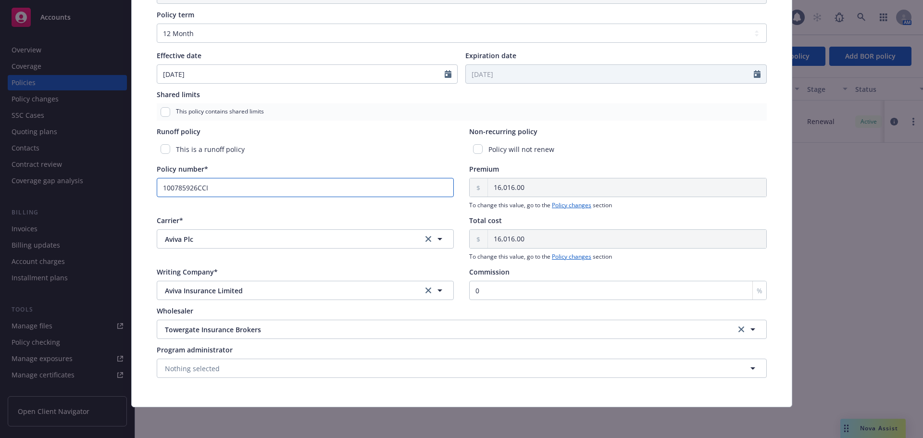
scroll to position [0, 0]
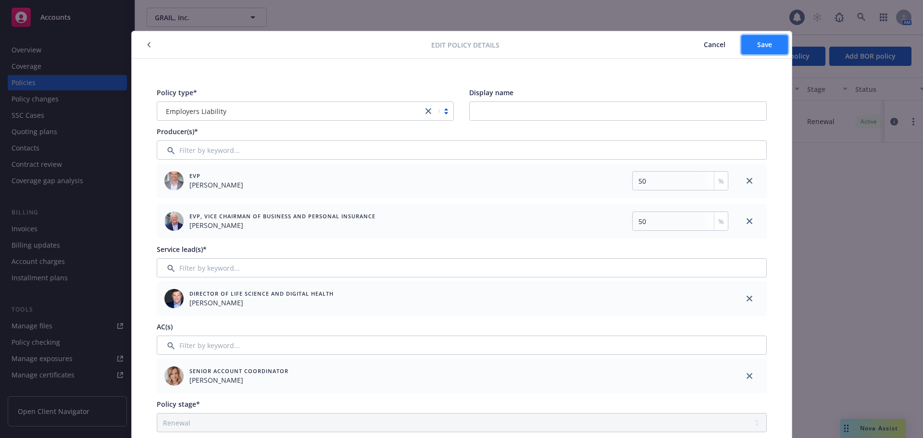
click at [770, 45] on button "Save" at bounding box center [764, 44] width 47 height 19
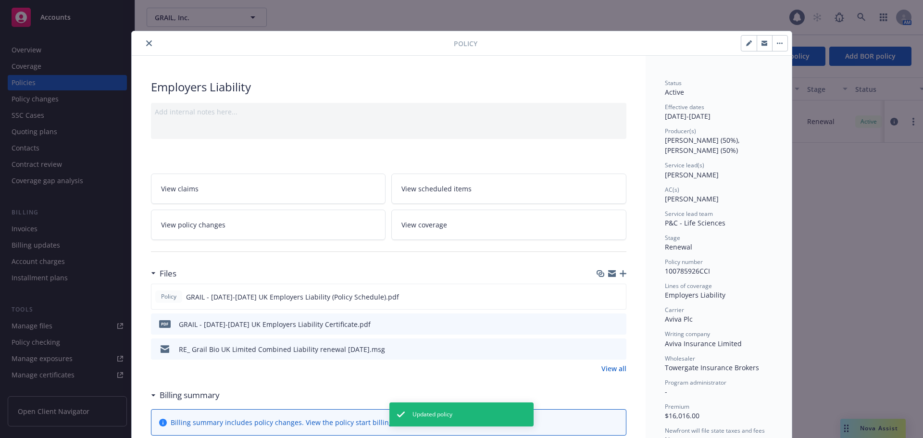
click at [144, 38] on button "close" at bounding box center [149, 43] width 12 height 12
